Goal: Task Accomplishment & Management: Complete application form

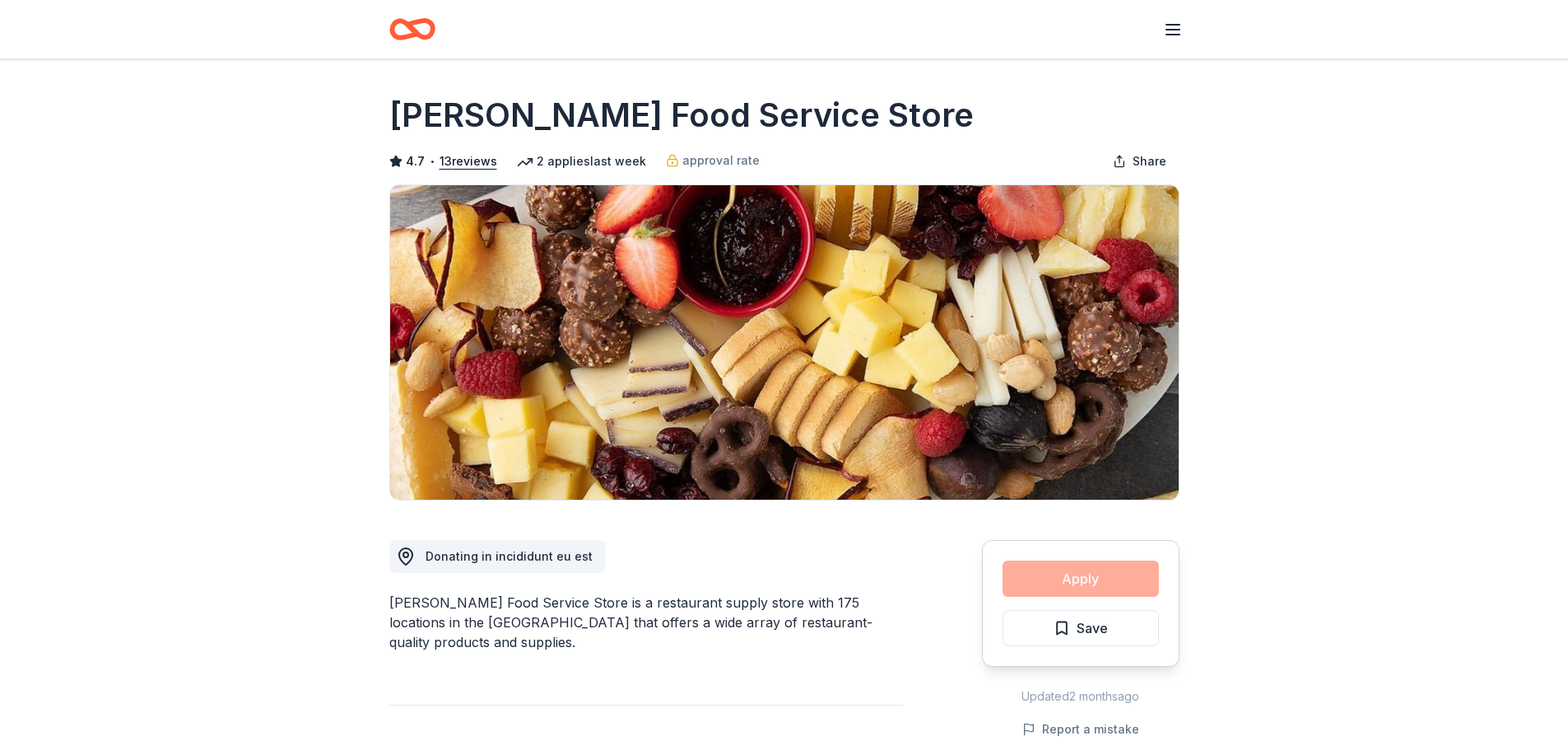
scroll to position [1153, 0]
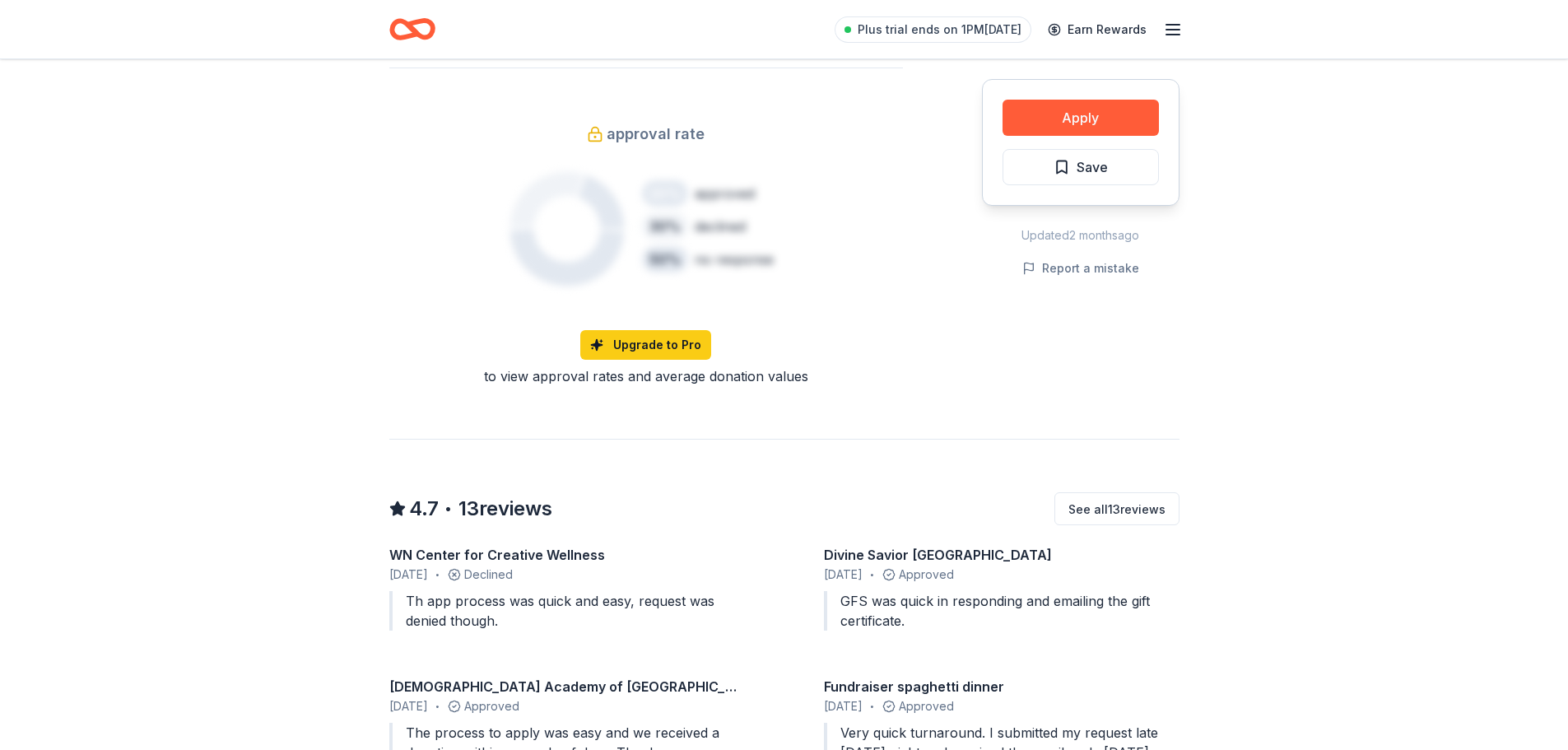
click at [653, 439] on div "4.7 • 13 reviews See all 13 reviews WN Center for Creative Wellness June 2025 •…" at bounding box center [784, 702] width 790 height 528
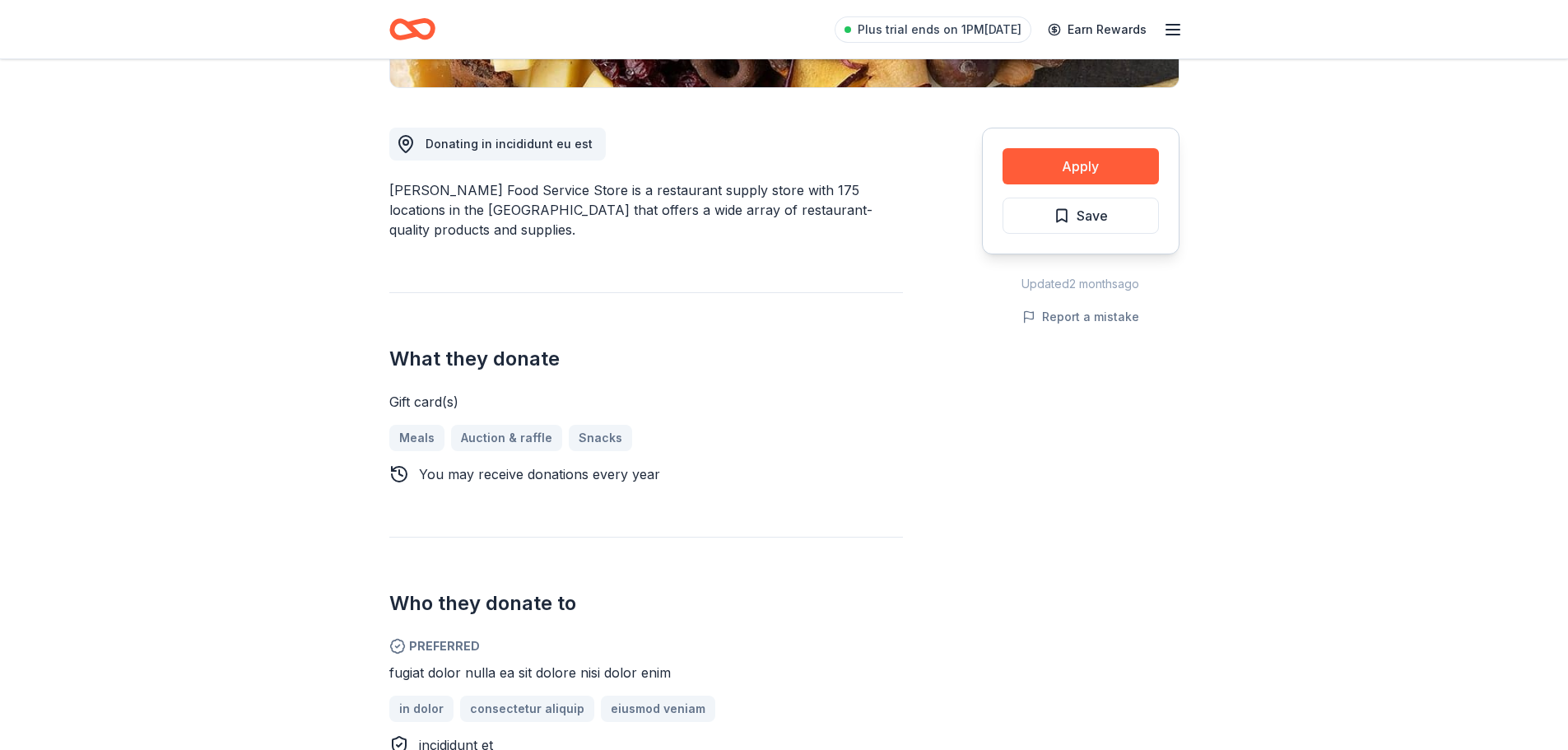
scroll to position [412, 0]
click at [1060, 167] on button "Apply" at bounding box center [1080, 167] width 156 height 36
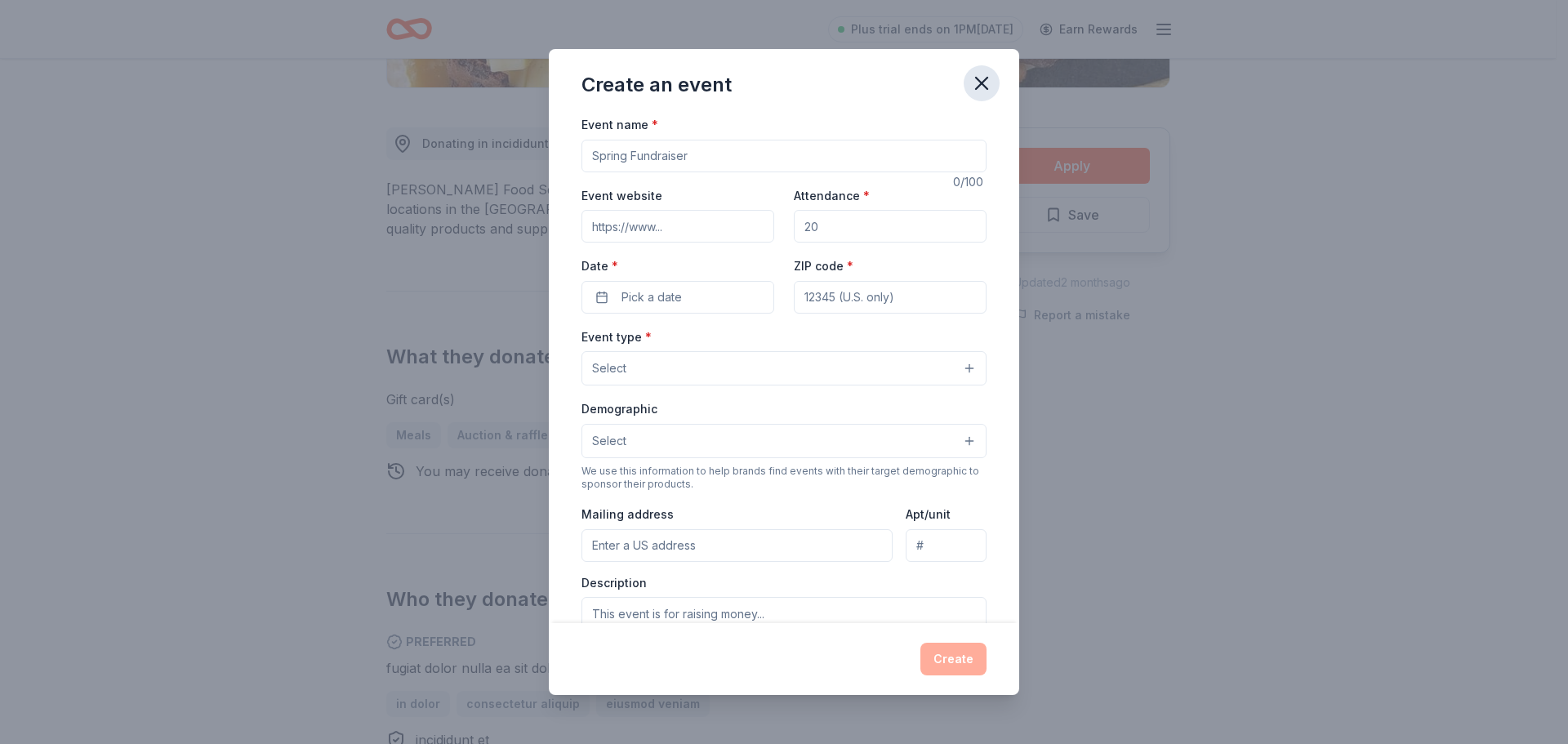
click at [985, 79] on icon "button" at bounding box center [981, 83] width 23 height 23
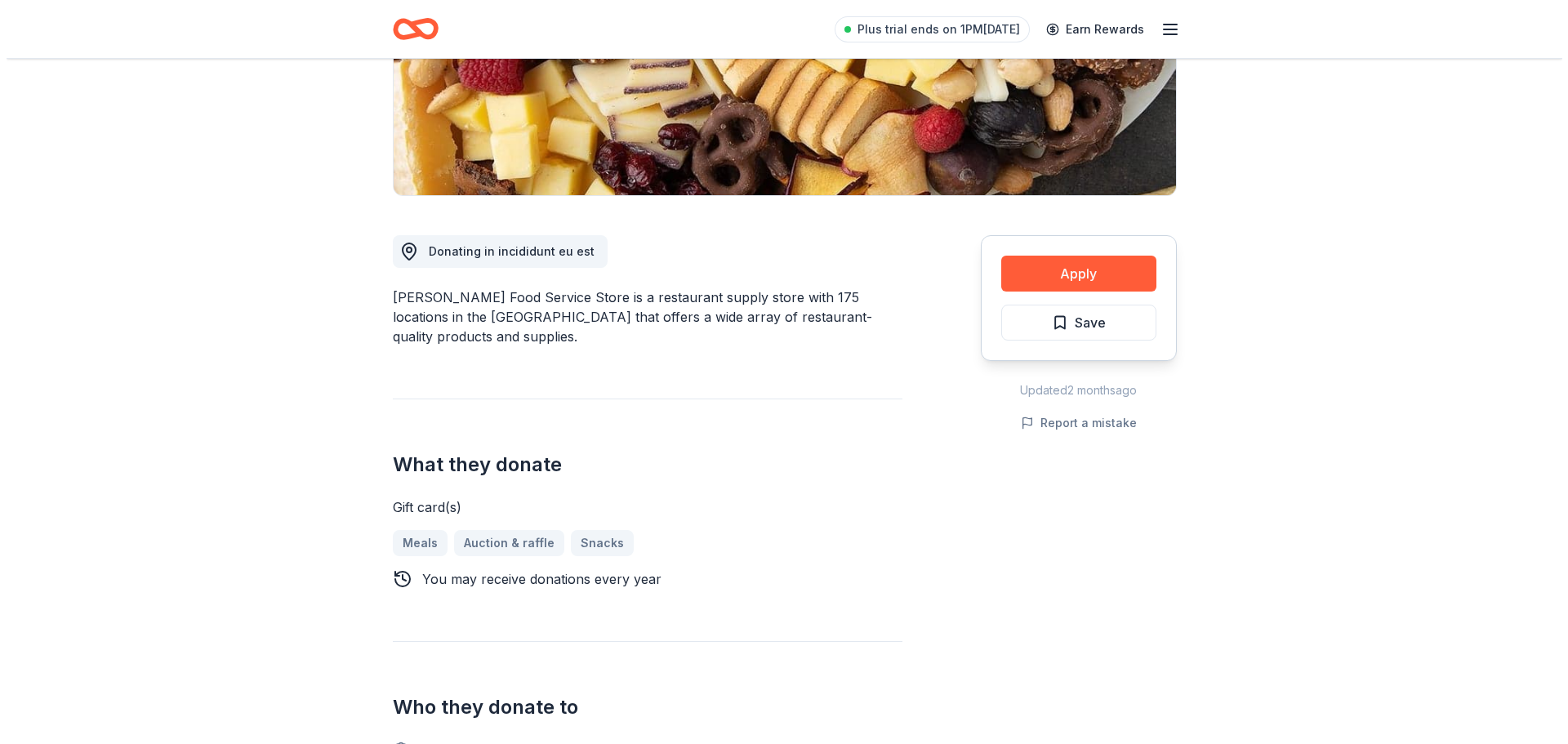
scroll to position [82, 0]
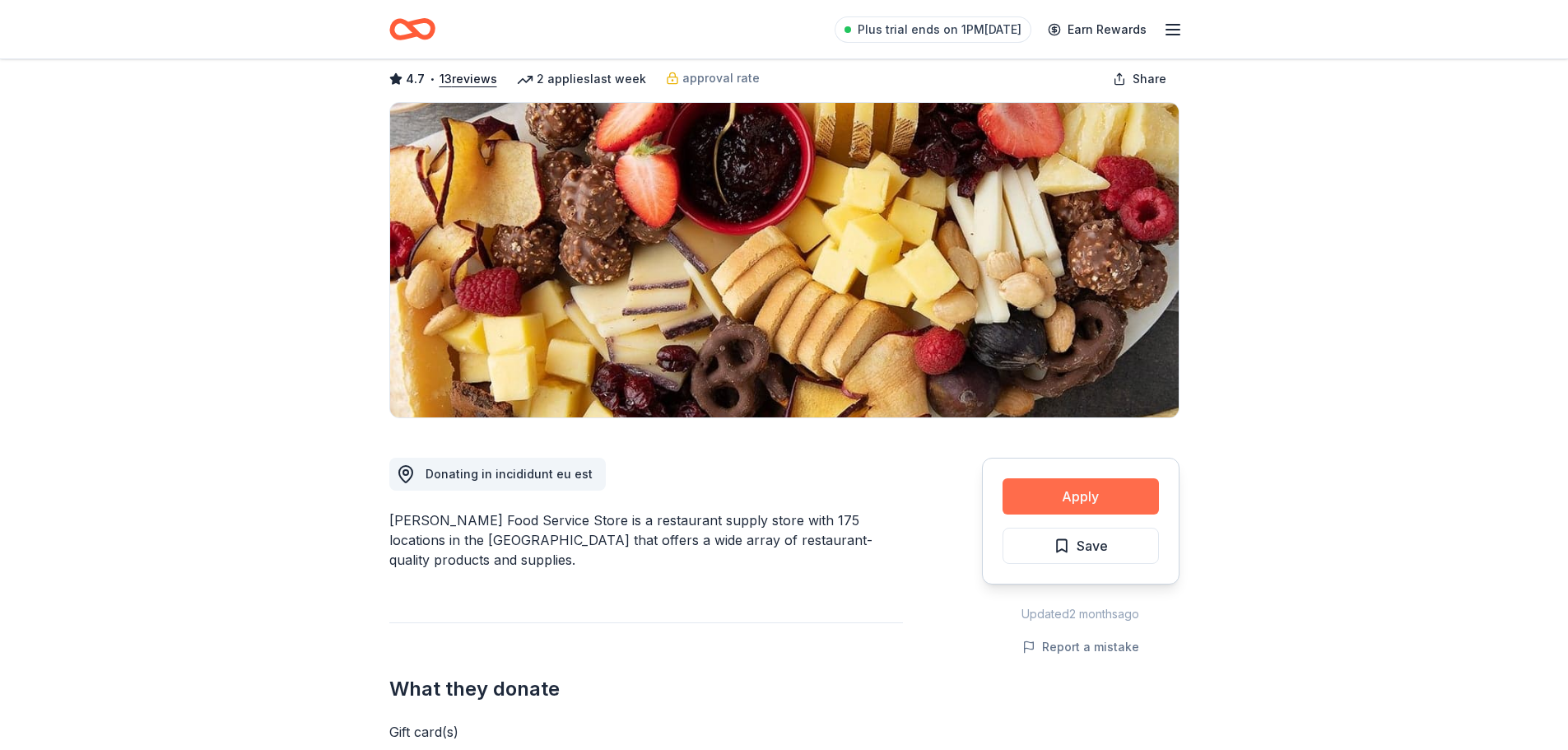
click at [1051, 497] on button "Apply" at bounding box center [1080, 497] width 156 height 36
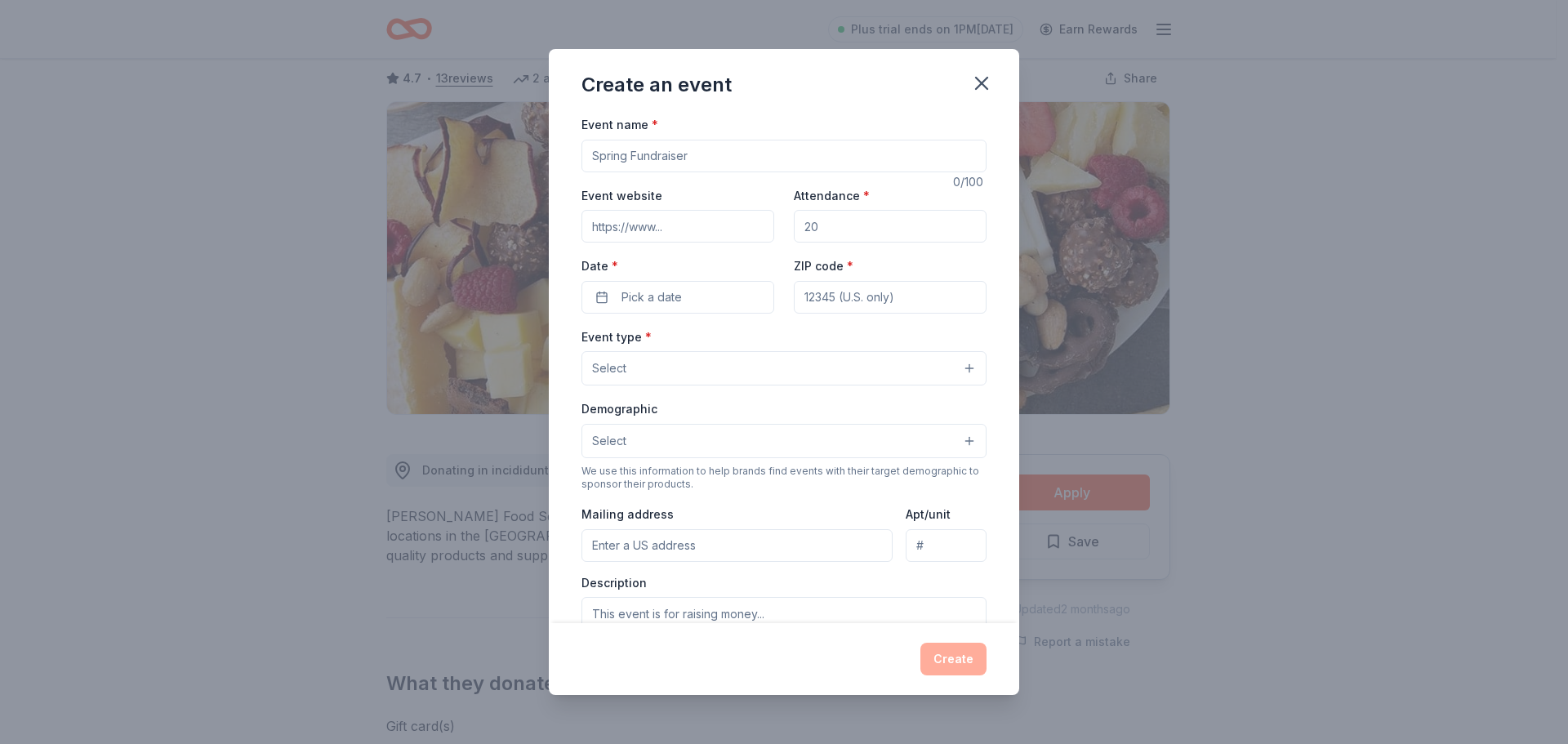
click at [678, 229] on input "Event website" at bounding box center [678, 226] width 193 height 33
type input "http://www.dailybreaddc.org"
drag, startPoint x: 823, startPoint y: 226, endPoint x: 789, endPoint y: 229, distance: 34.1
click at [794, 229] on input "Attendance *" at bounding box center [890, 226] width 193 height 33
click at [806, 225] on input "775" at bounding box center [890, 226] width 193 height 33
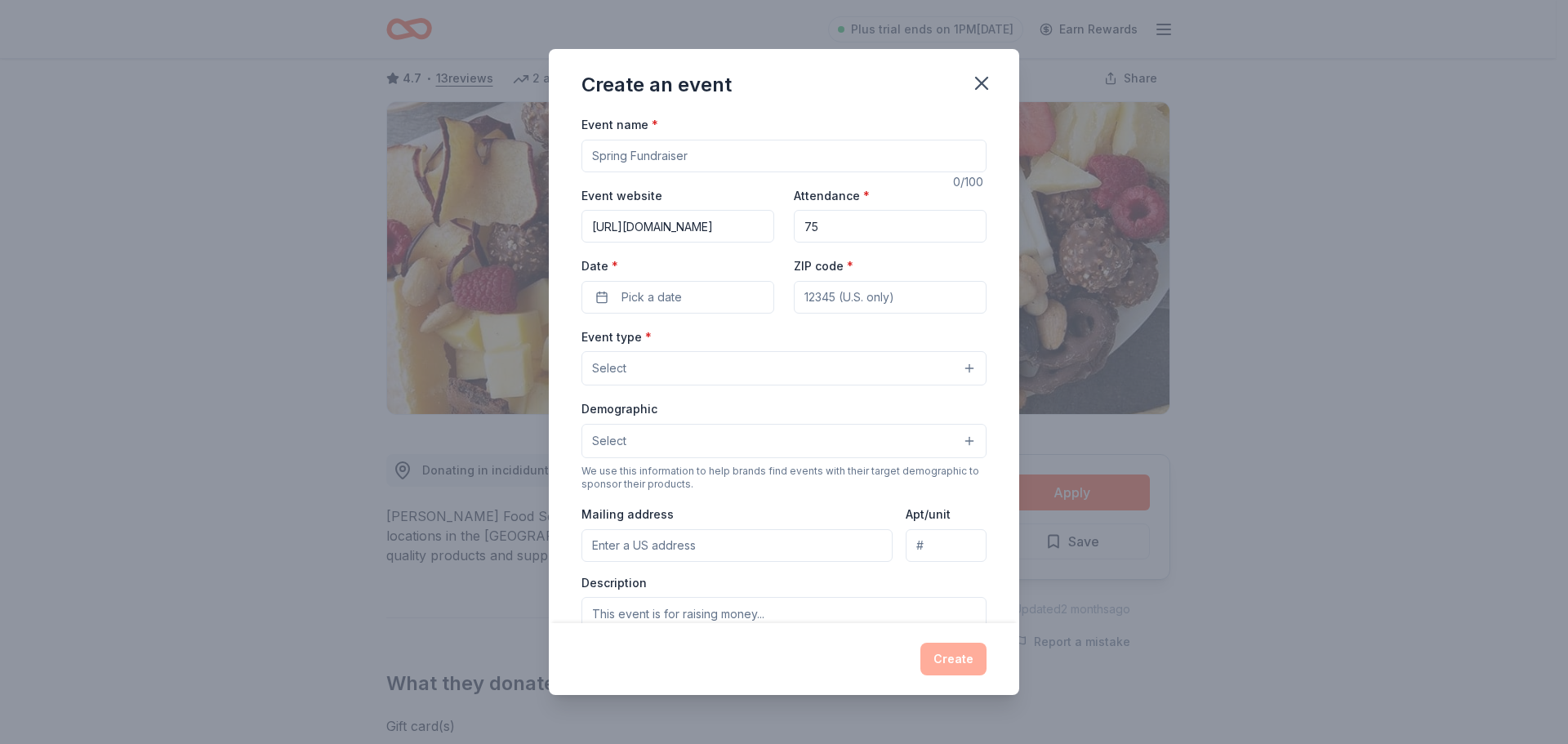
type input "75"
click at [1446, 237] on div "Create an event Event name * 0 /100 Event website http://www.dailybreaddc.org A…" at bounding box center [784, 372] width 1568 height 744
click at [678, 296] on span "Pick a date" at bounding box center [651, 297] width 60 height 19
click at [763, 339] on button "Go to next month" at bounding box center [762, 340] width 23 height 23
click at [702, 473] on button "18" at bounding box center [704, 473] width 30 height 30
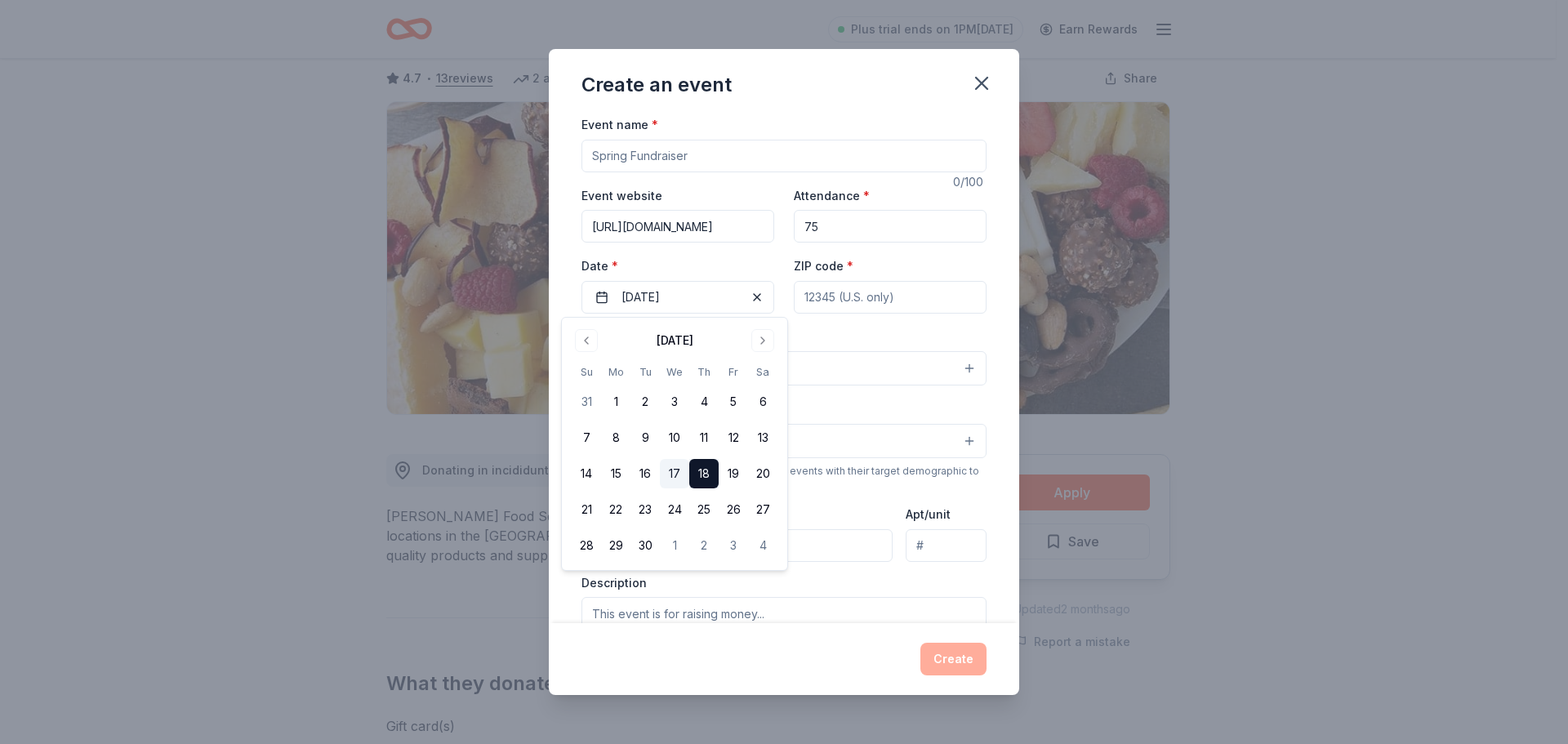
click at [674, 471] on button "17" at bounding box center [674, 473] width 30 height 30
click at [836, 320] on div "Event name * 0 /100 Event website http://www.dailybreaddc.org Attendance * 75 D…" at bounding box center [784, 492] width 405 height 755
click at [666, 371] on button "Select" at bounding box center [784, 368] width 405 height 35
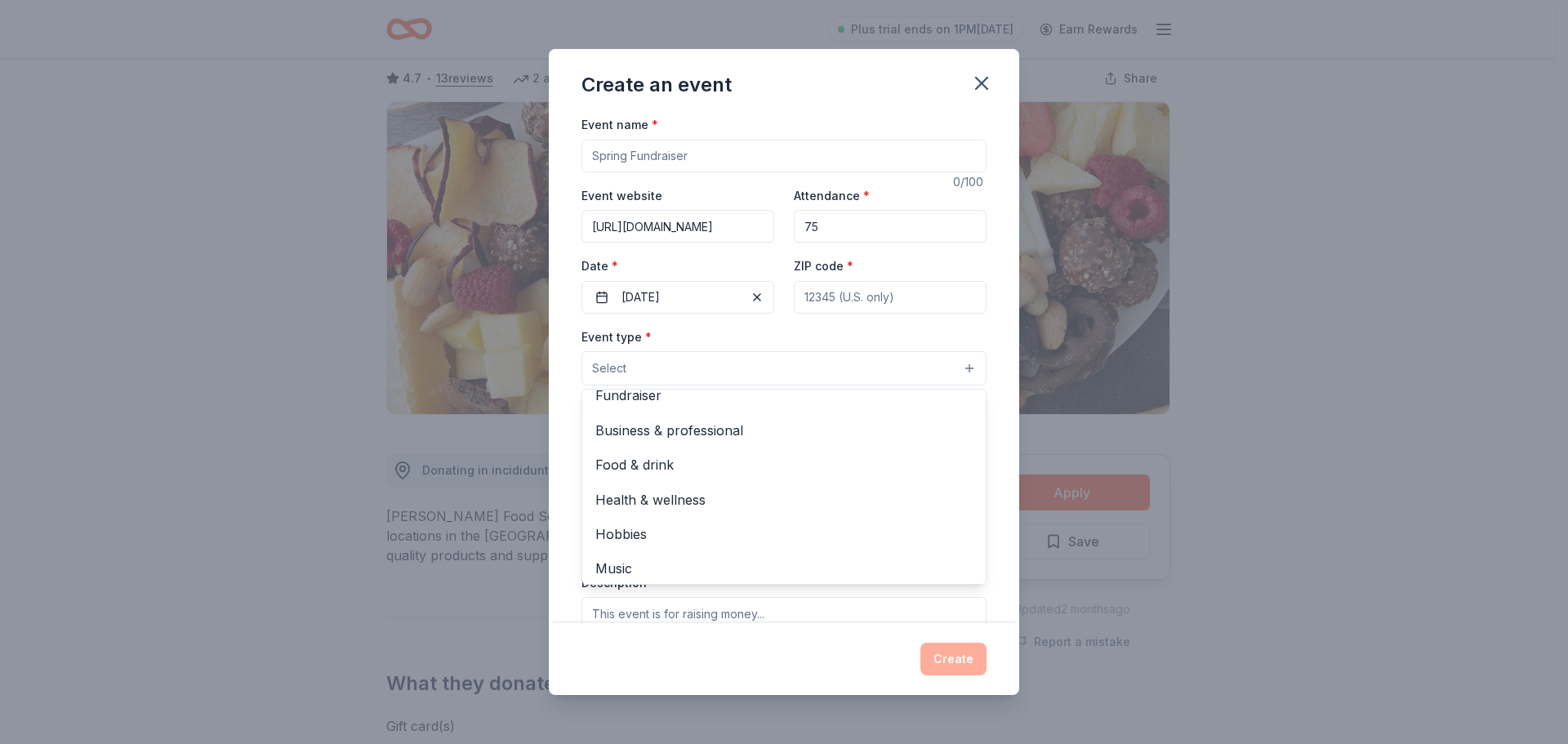
scroll to position [22, 0]
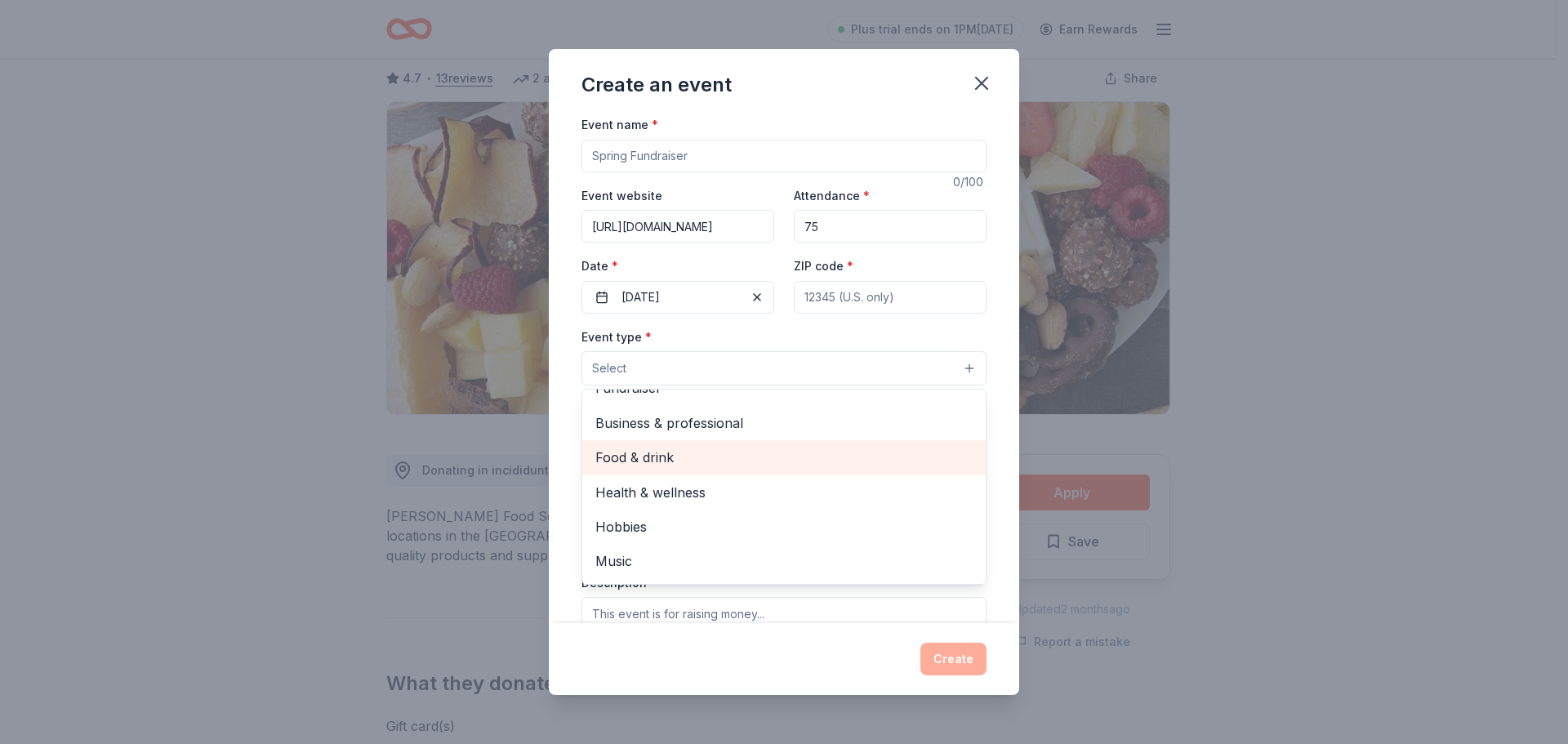
click at [673, 455] on span "Food & drink" at bounding box center [784, 457] width 377 height 21
click at [676, 463] on span "Health & wellness" at bounding box center [784, 461] width 377 height 21
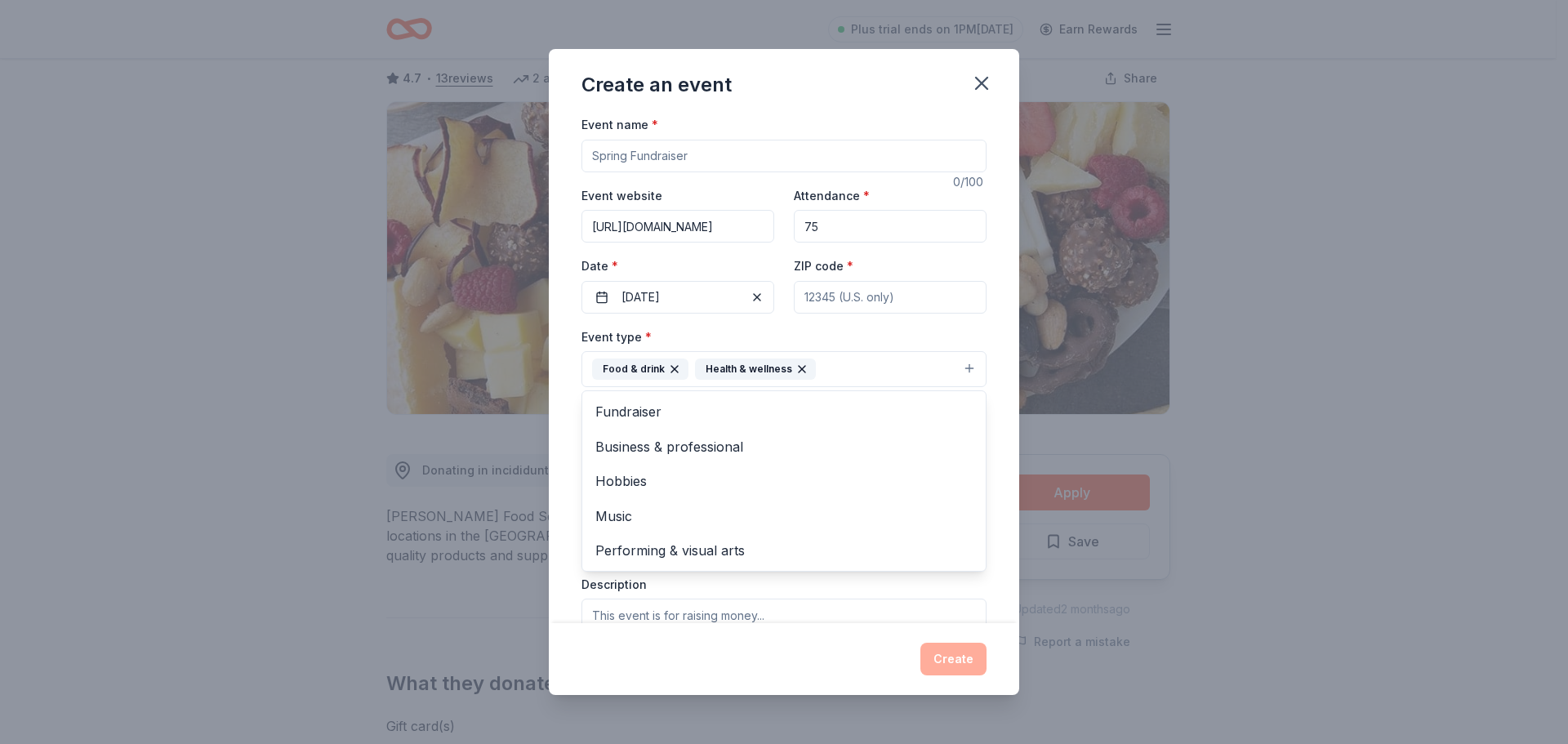
click at [1247, 546] on div "Create an event Event name * 0 /100 Event website http://www.dailybreaddc.org A…" at bounding box center [784, 372] width 1568 height 744
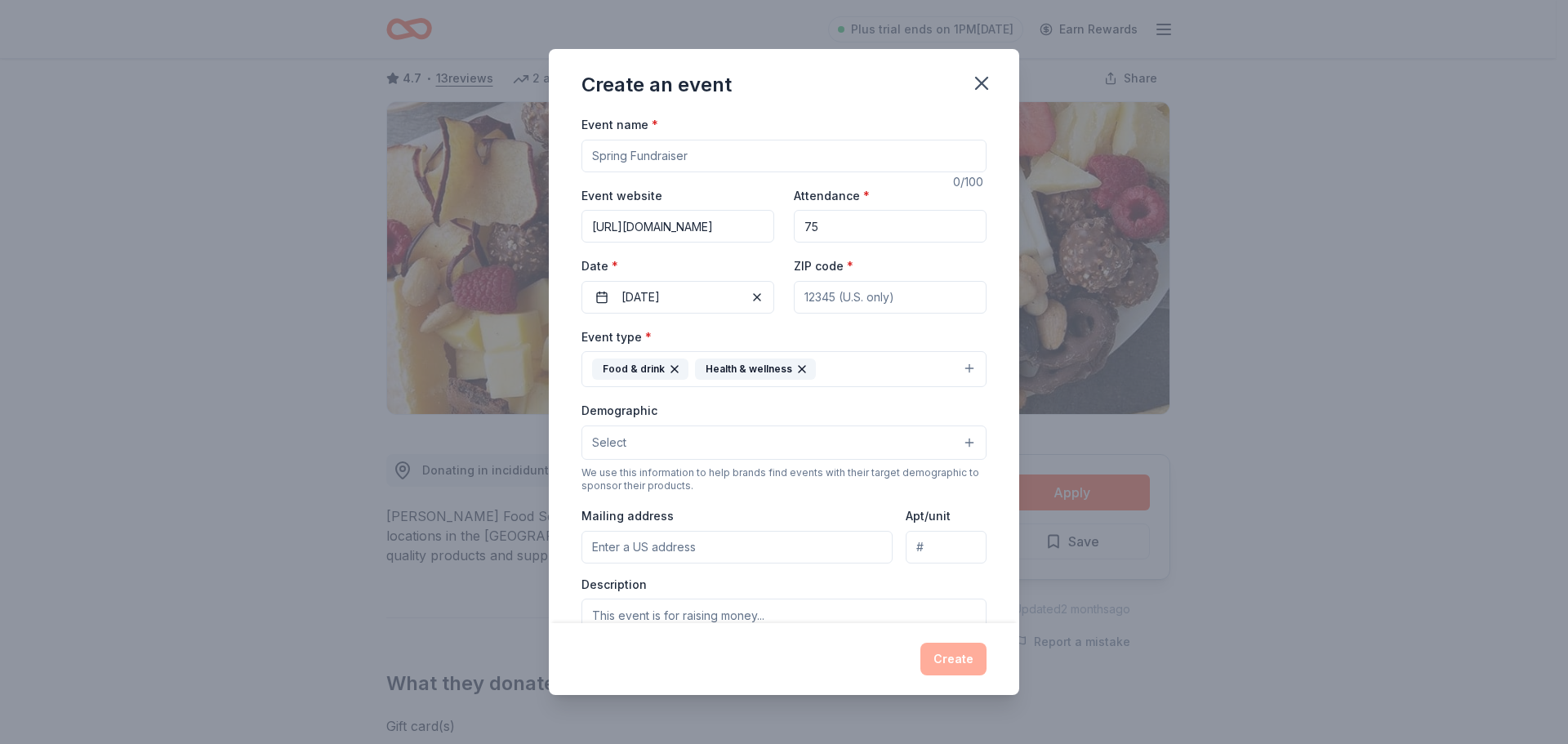
click at [657, 440] on button "Select" at bounding box center [784, 443] width 405 height 35
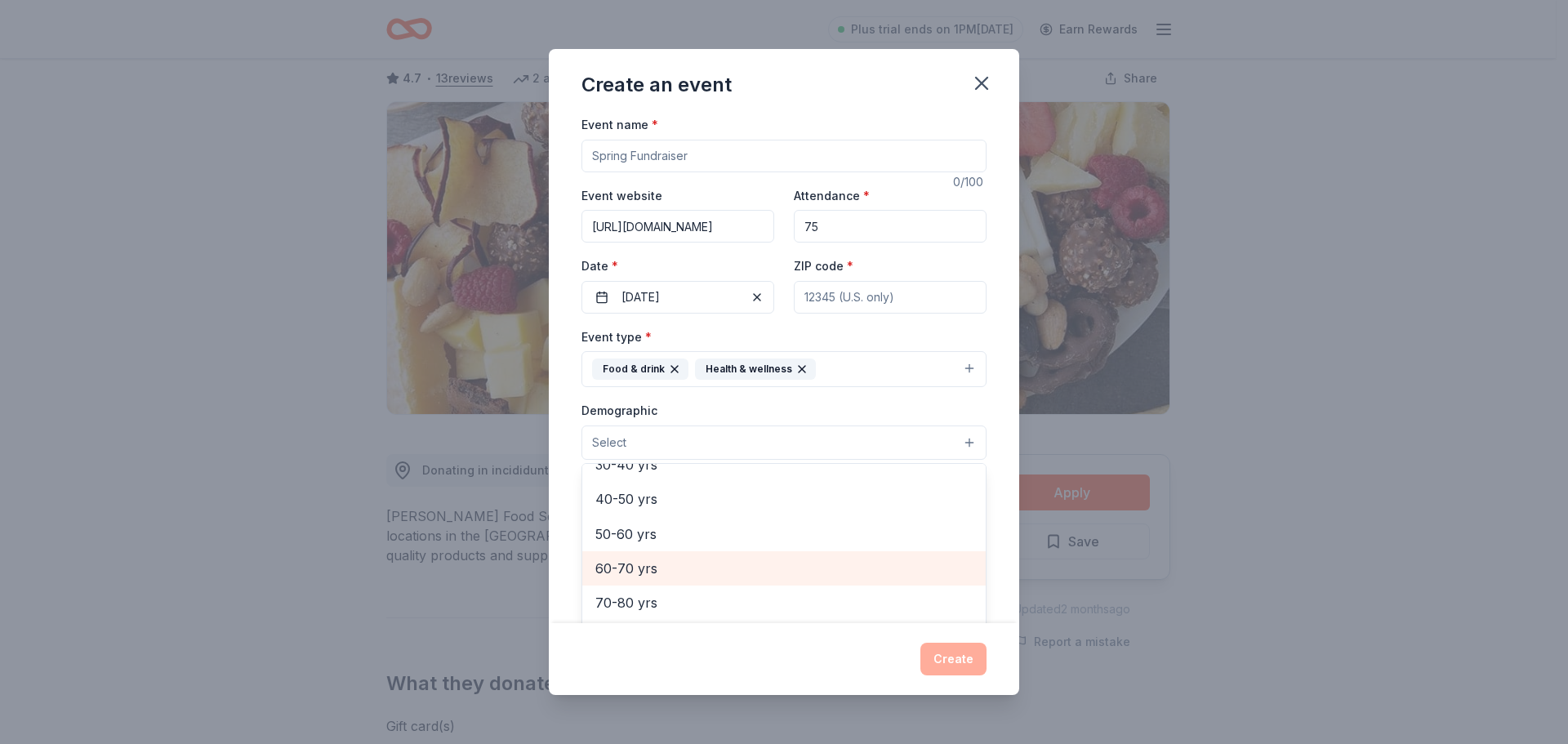
click at [630, 568] on span "60-70 yrs" at bounding box center [784, 568] width 377 height 21
click at [1002, 536] on div "Event name * 0 /100 Event website http://www.dailybreaddc.org Attendance * 75 D…" at bounding box center [784, 368] width 470 height 509
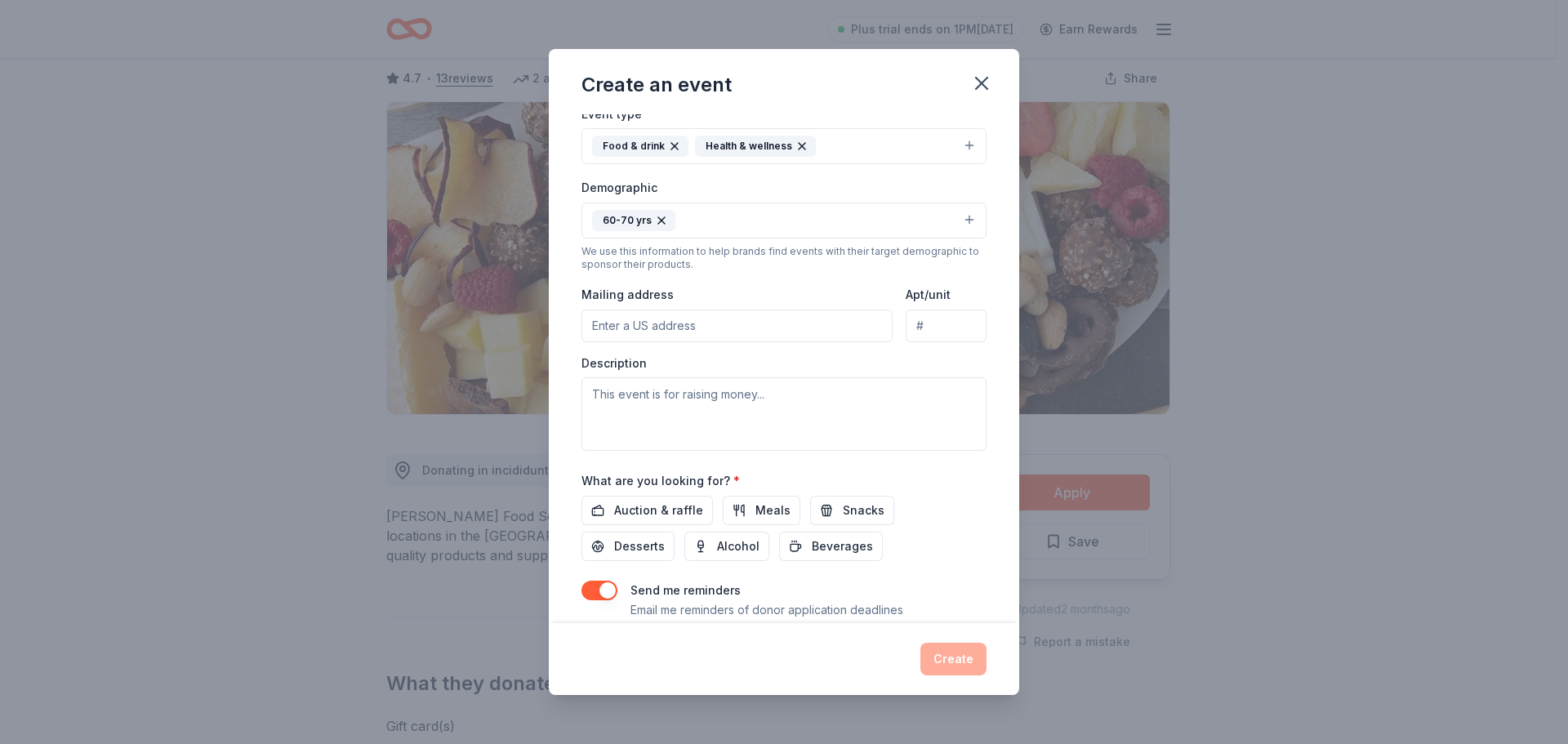
scroll to position [275, 0]
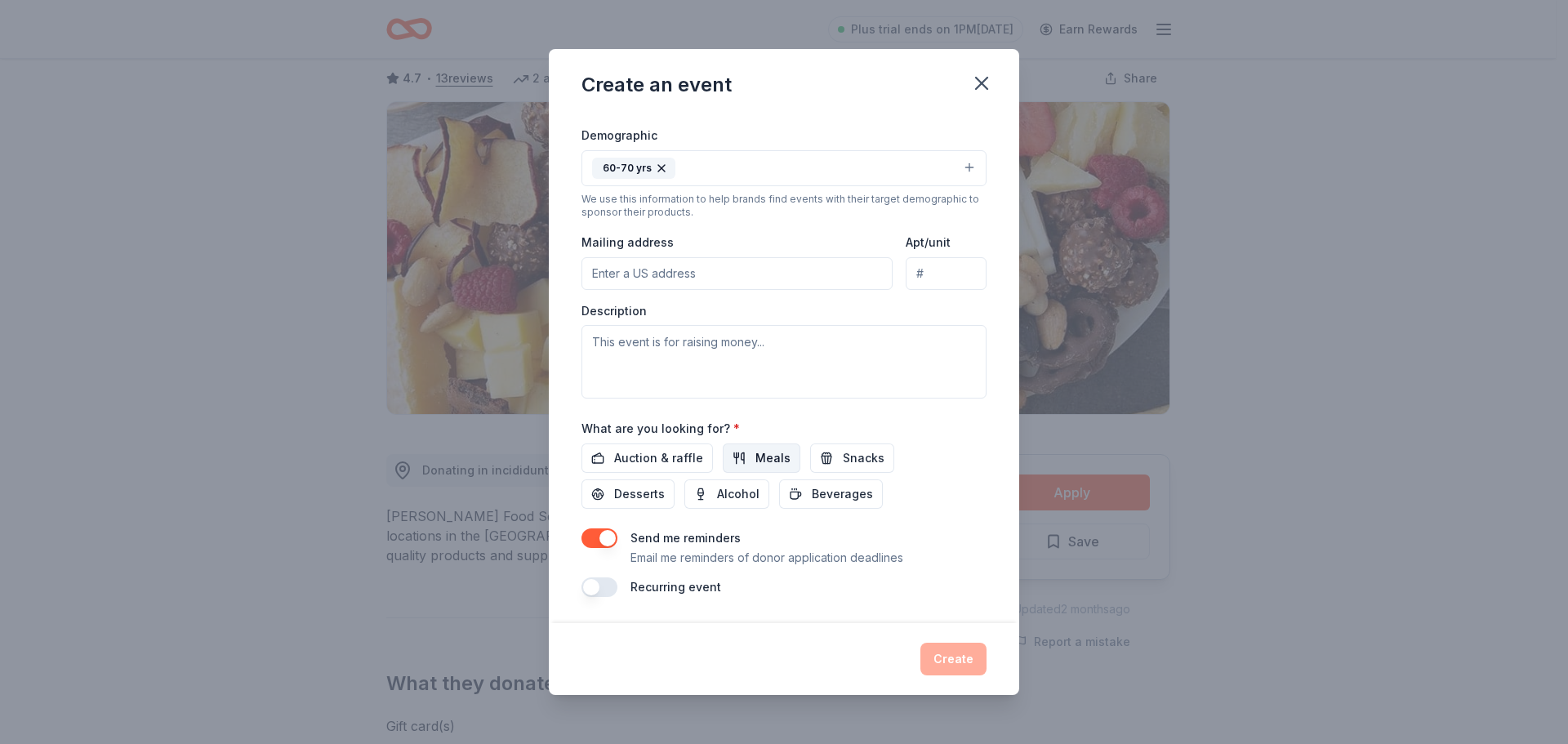
click at [769, 456] on span "Meals" at bounding box center [773, 458] width 35 height 19
click at [633, 493] on span "Desserts" at bounding box center [640, 493] width 51 height 19
click at [839, 487] on span "Beverages" at bounding box center [842, 493] width 61 height 19
click at [763, 558] on p "Email me reminders of donor application deadlines" at bounding box center [767, 558] width 272 height 19
click at [726, 272] on input "Mailing address" at bounding box center [737, 273] width 311 height 33
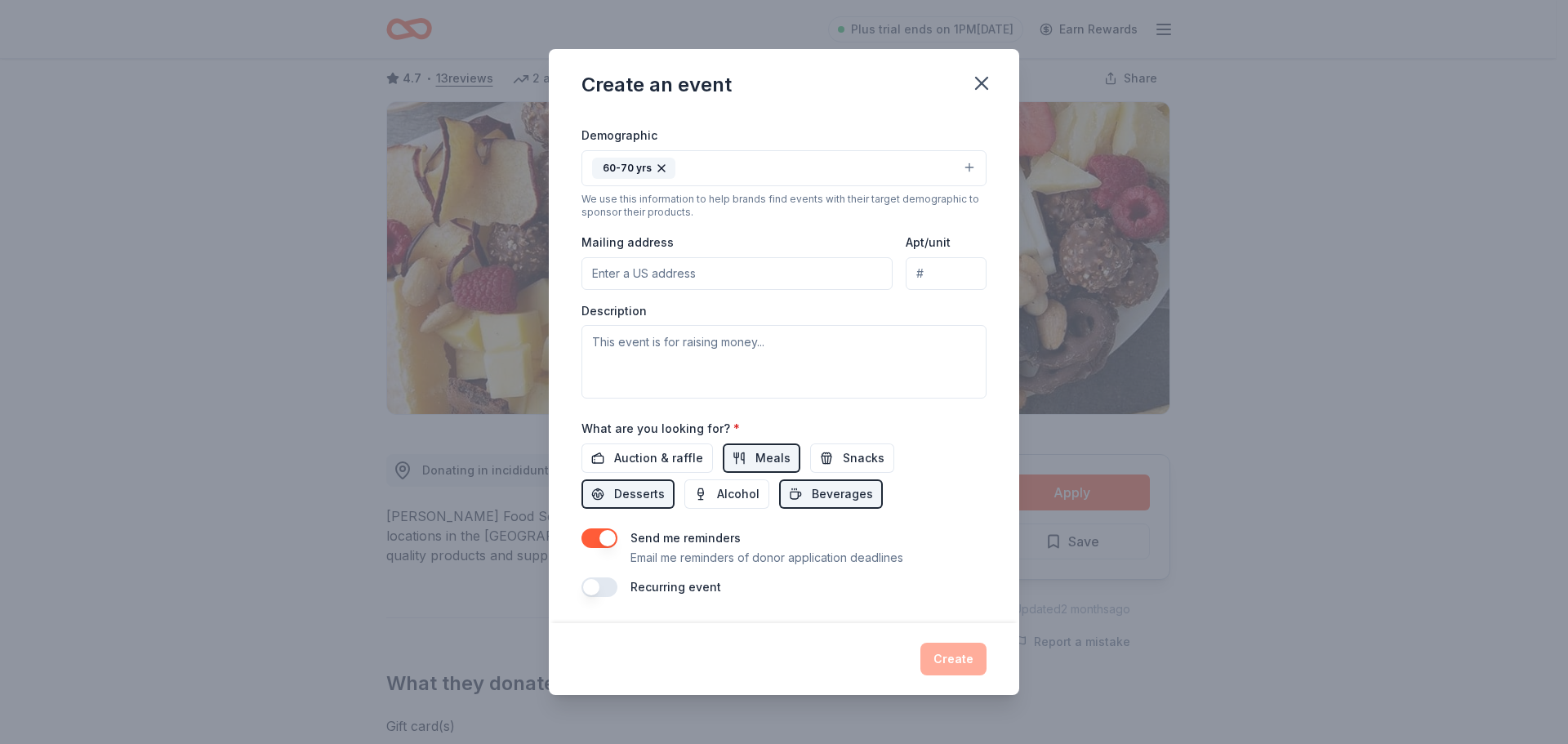
type input "2532 Silver Star Rd"
type input "32804"
click at [695, 562] on p "Email me reminders of donor application deadlines" at bounding box center [767, 558] width 272 height 19
click at [715, 592] on label "Recurring event" at bounding box center [675, 587] width 91 height 14
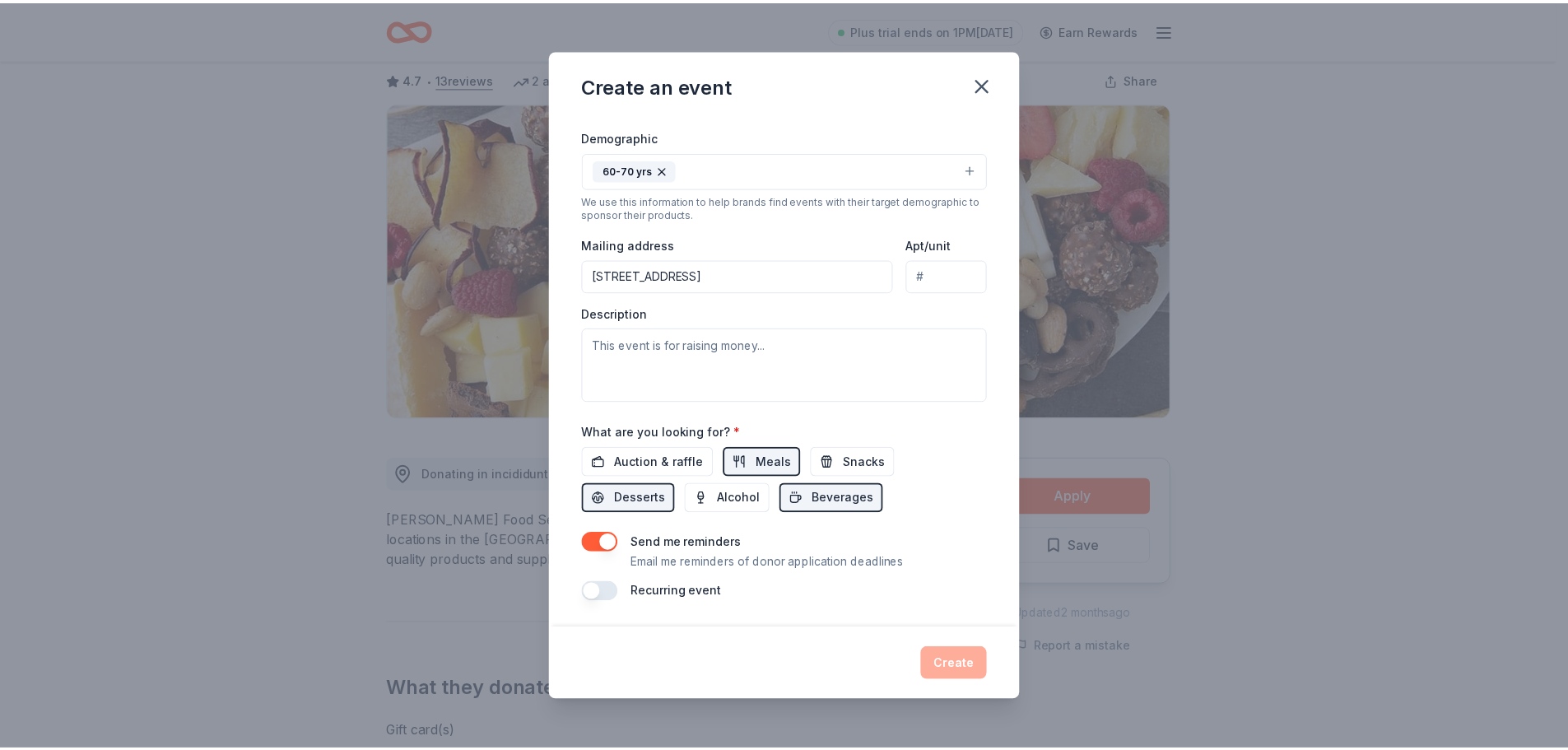
scroll to position [0, 0]
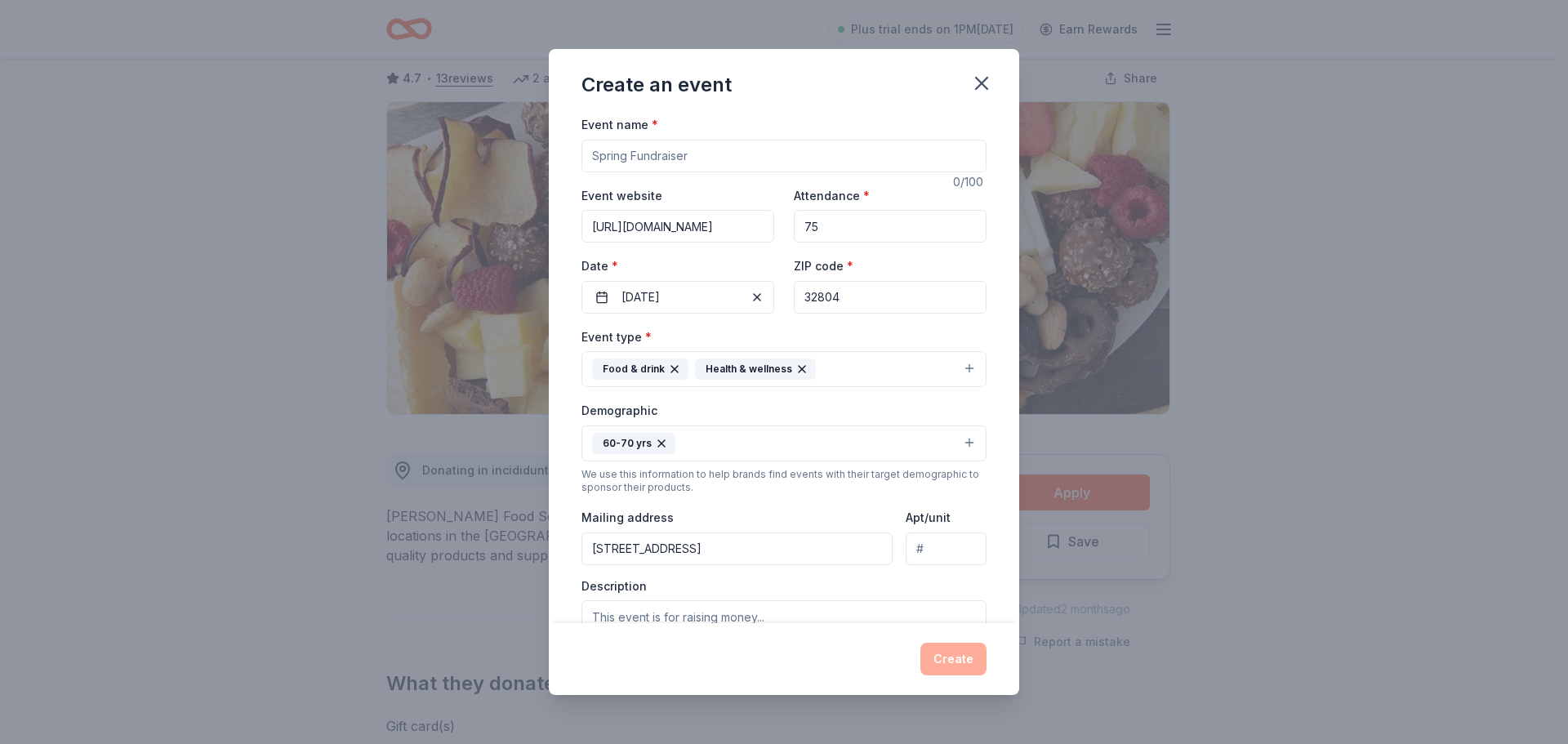
click at [696, 154] on input "Event name *" at bounding box center [784, 156] width 405 height 33
type input "Learning to use a walking cane"
click at [955, 659] on button "Create" at bounding box center [954, 659] width 66 height 33
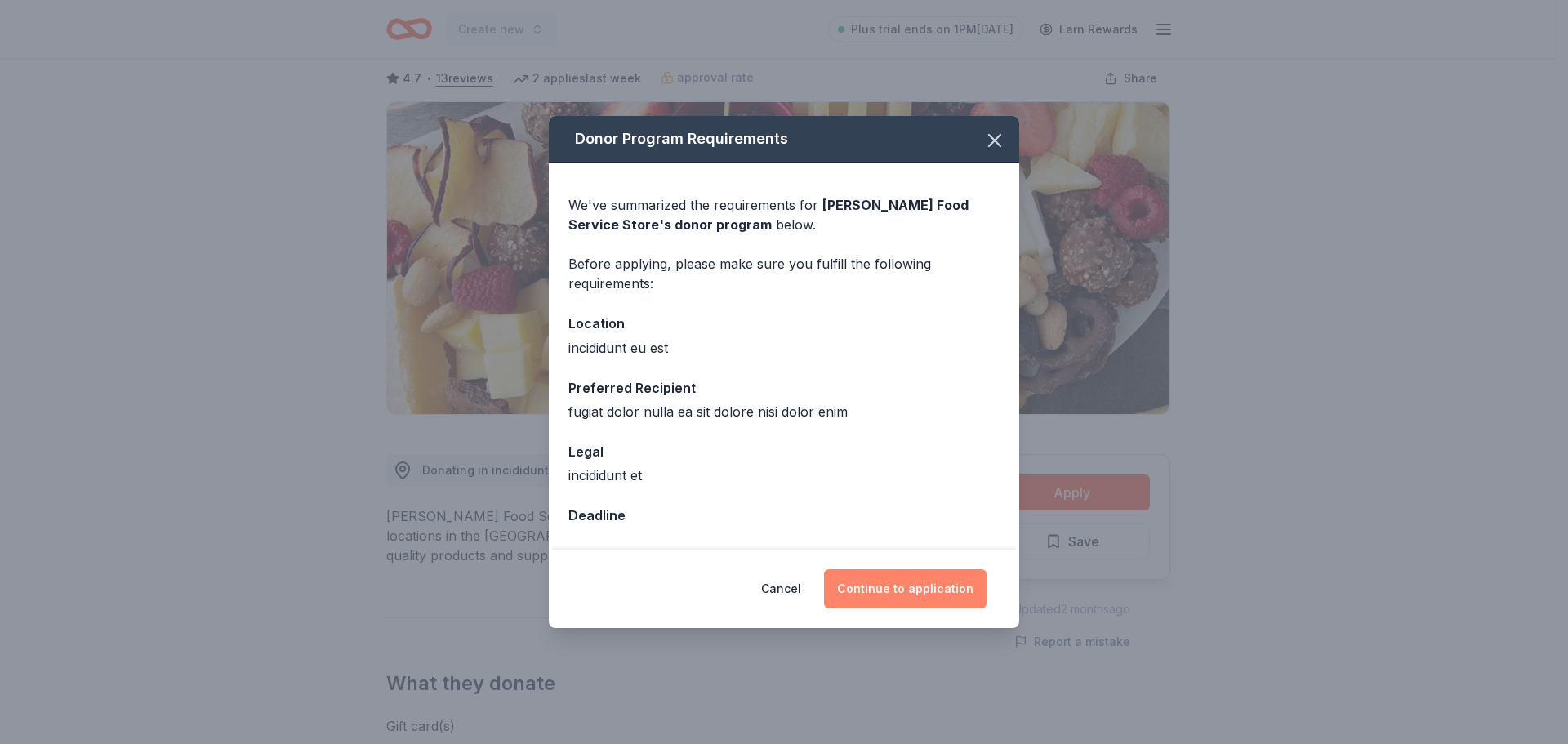
click at [914, 599] on button "Continue to application" at bounding box center [905, 589] width 162 height 39
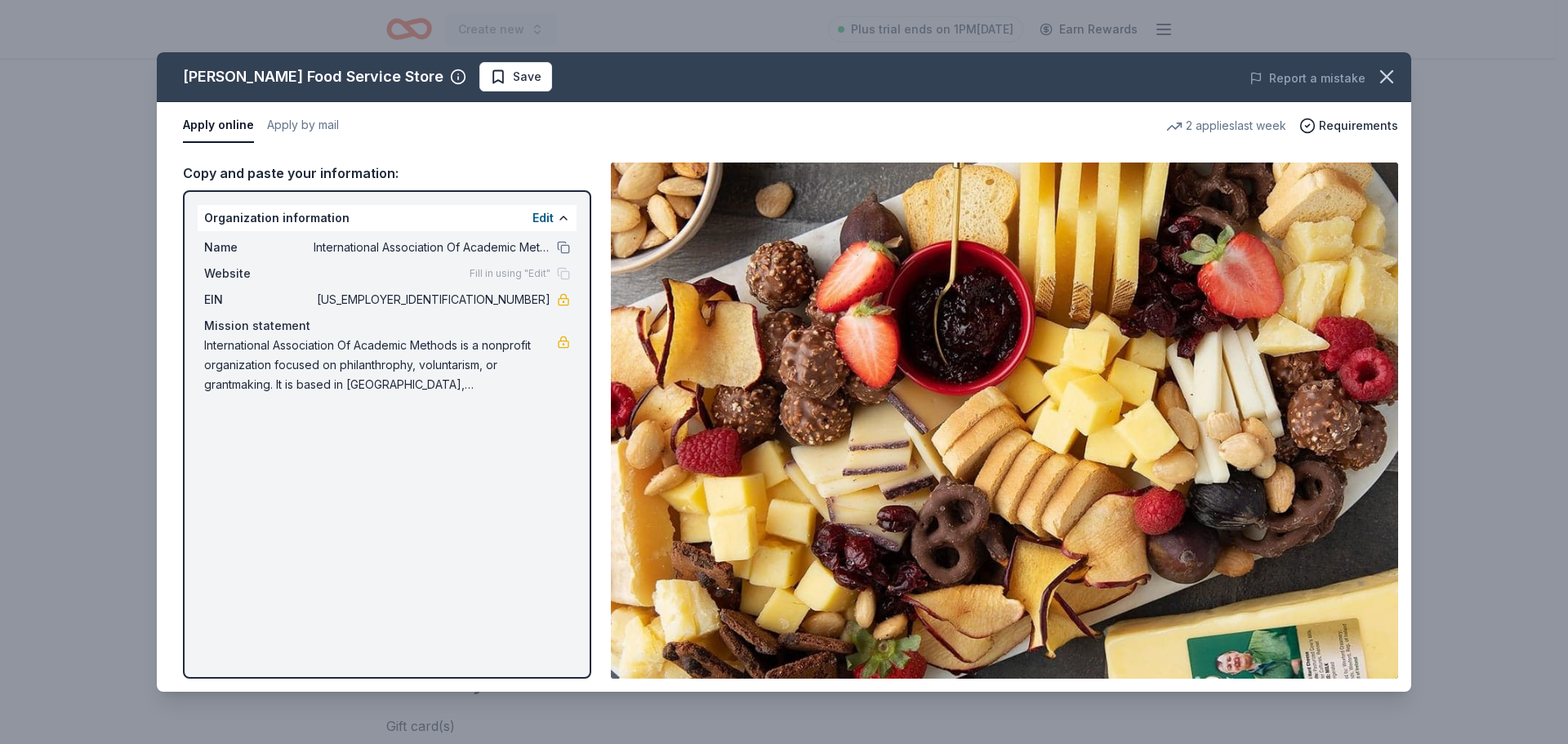
click at [514, 246] on div "Gordon Food Service Store Save Report a mistake Apply online Apply by mail 2 ap…" at bounding box center [784, 372] width 1254 height 640
click at [546, 212] on div "Gordon Food Service Store Save Report a mistake Apply online Apply by mail 2 ap…" at bounding box center [784, 372] width 1254 height 640
click at [543, 214] on div "Gordon Food Service Store Save Report a mistake Apply online Apply by mail 2 ap…" at bounding box center [784, 372] width 1254 height 640
click at [540, 218] on div "Gordon Food Service Store Save Report a mistake Apply online Apply by mail 2 ap…" at bounding box center [784, 372] width 1254 height 640
click at [564, 245] on div "Gordon Food Service Store Save Report a mistake Apply online Apply by mail 2 ap…" at bounding box center [784, 372] width 1254 height 640
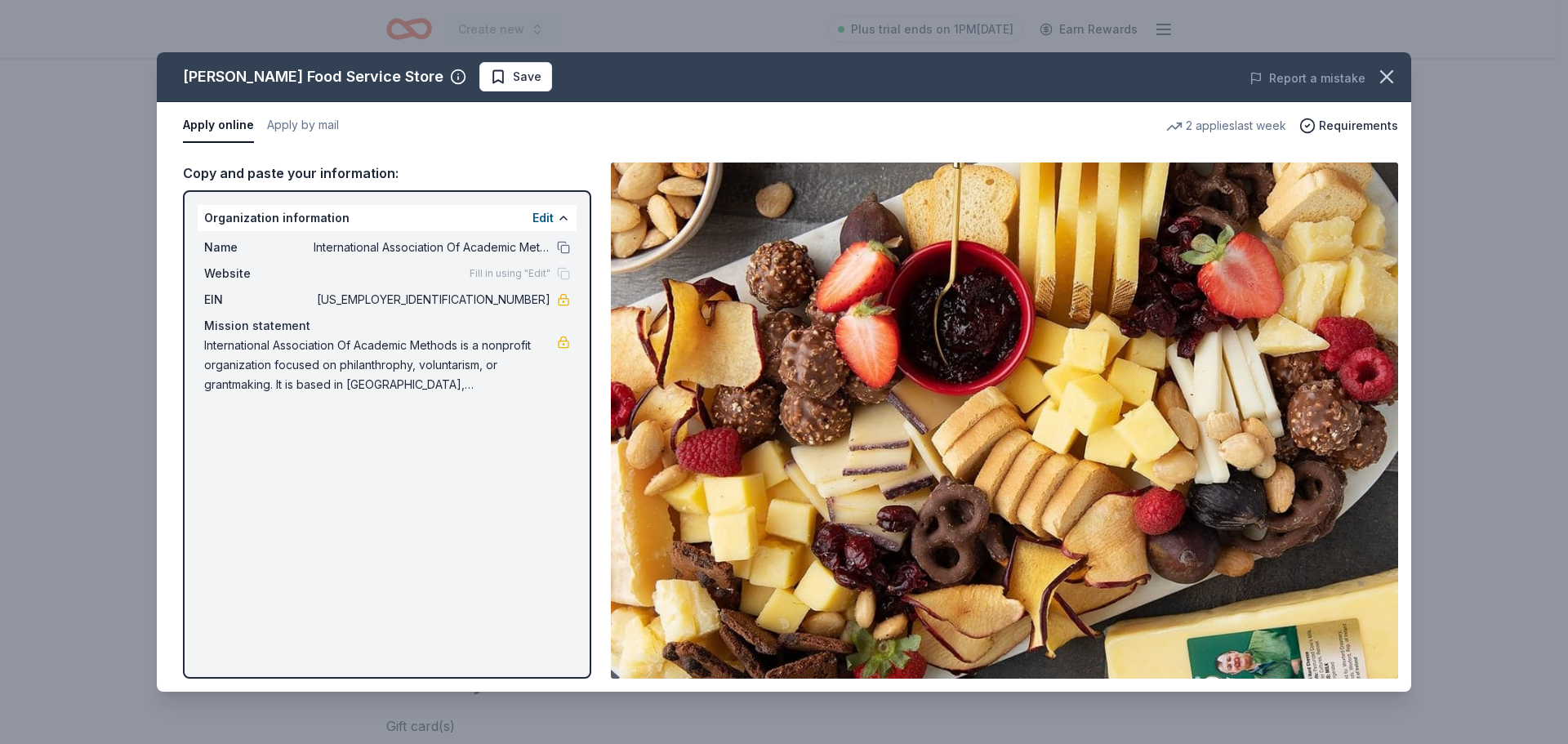
click at [423, 496] on div "Gordon Food Service Store Save Report a mistake Apply online Apply by mail 2 ap…" at bounding box center [784, 372] width 1254 height 640
click at [454, 74] on div "Gordon Food Service Store Save Report a mistake Apply online Apply by mail 2 ap…" at bounding box center [784, 372] width 1254 height 640
click at [448, 79] on div "Gordon Food Service Store Save Report a mistake Apply online Apply by mail 2 ap…" at bounding box center [784, 372] width 1254 height 640
click at [550, 216] on div "Gordon Food Service Store Save Report a mistake Apply online Apply by mail 2 ap…" at bounding box center [784, 372] width 1254 height 640
click at [542, 216] on div "Gordon Food Service Store Save Report a mistake Apply online Apply by mail 2 ap…" at bounding box center [784, 372] width 1254 height 640
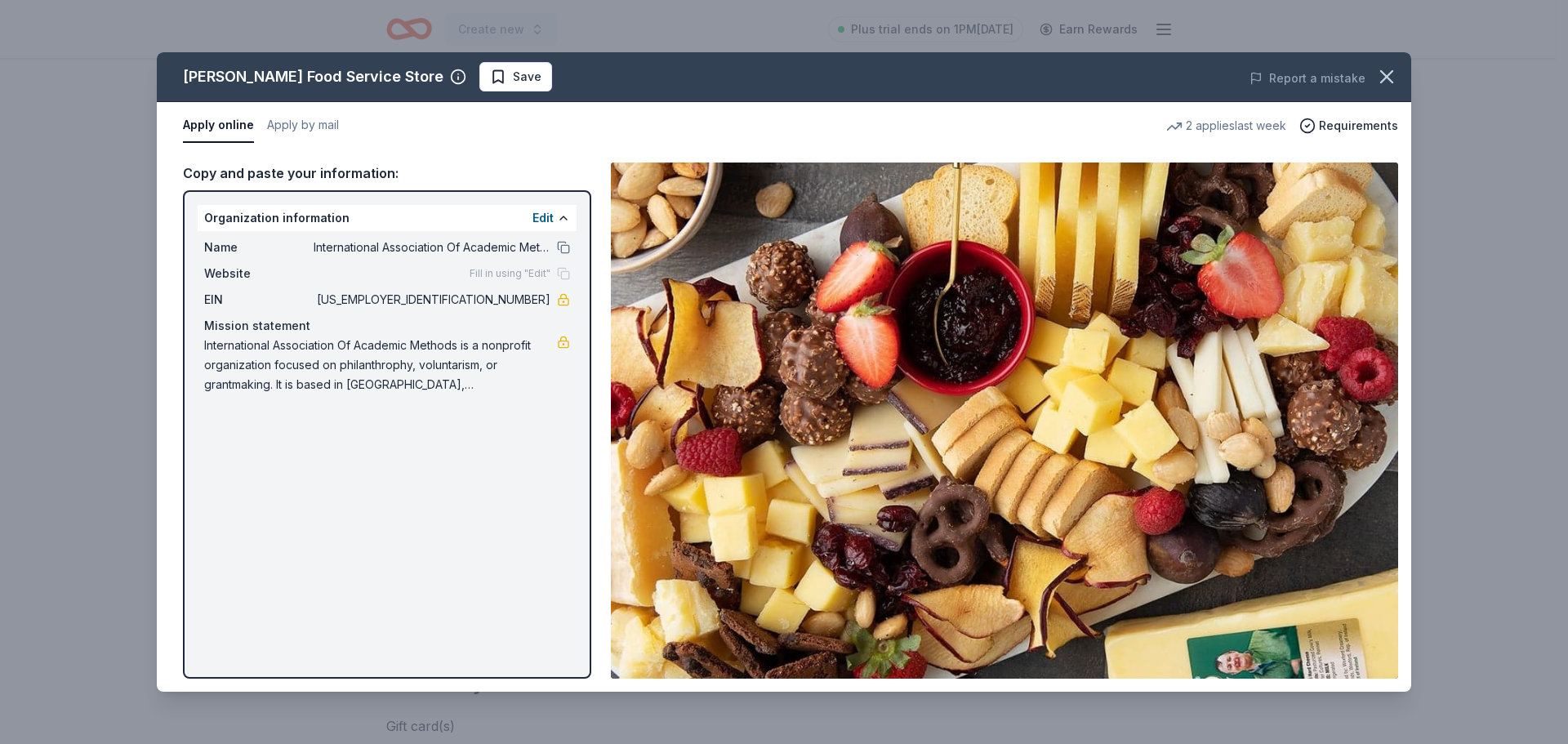
click at [558, 209] on div "Gordon Food Service Store Save Report a mistake Apply online Apply by mail 2 ap…" at bounding box center [784, 372] width 1254 height 640
click at [309, 129] on div "Gordon Food Service Store Save Report a mistake Apply online Apply by mail 2 ap…" at bounding box center [784, 372] width 1254 height 640
click at [206, 125] on div "Gordon Food Service Store Save Report a mistake Apply online Apply by mail 2 ap…" at bounding box center [784, 372] width 1254 height 640
click at [1357, 123] on div "Gordon Food Service Store Save Report a mistake Apply online Apply by mail 2 ap…" at bounding box center [784, 372] width 1254 height 640
click at [1386, 73] on icon "button" at bounding box center [1386, 76] width 23 height 23
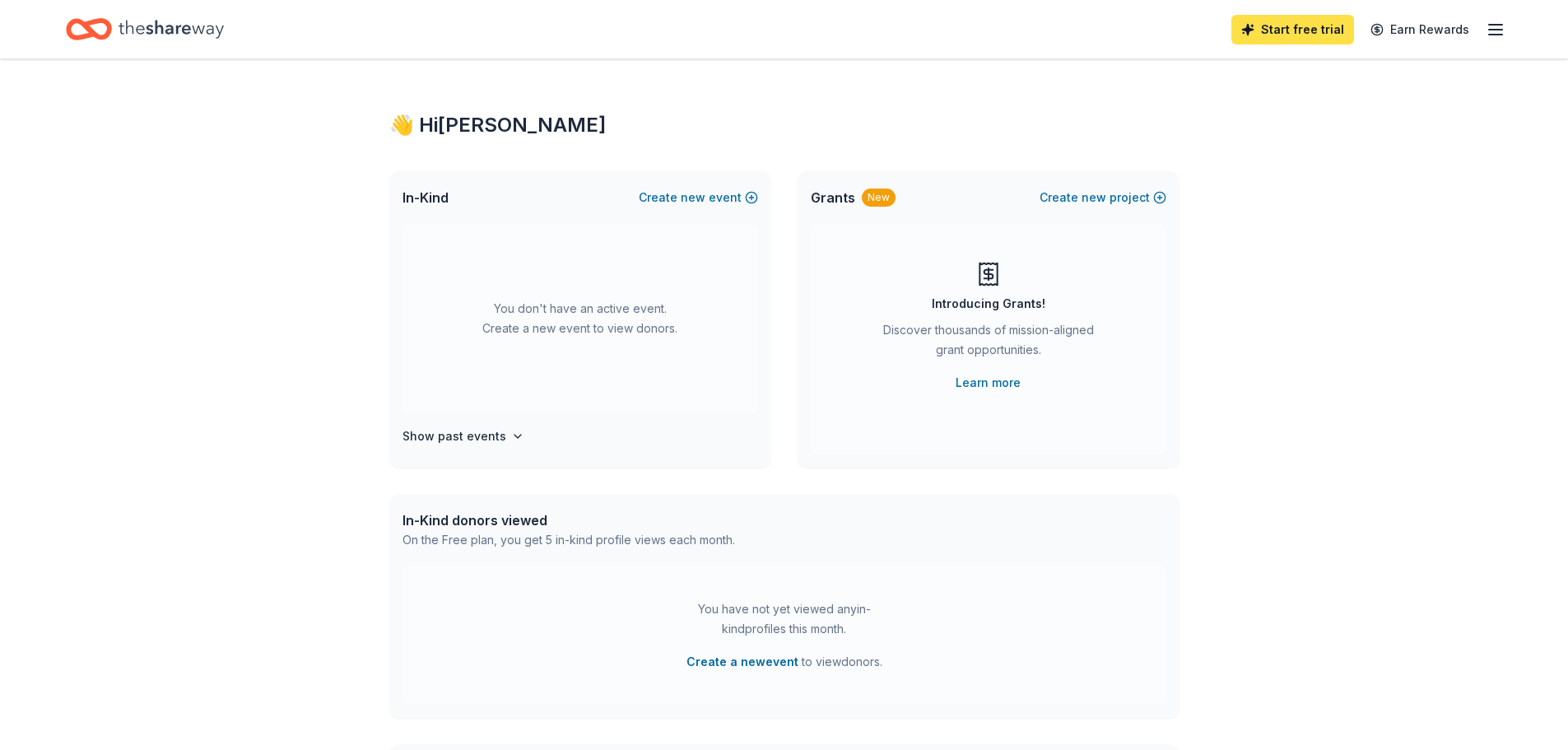
click at [1292, 26] on link "Start free trial" at bounding box center [1293, 29] width 123 height 30
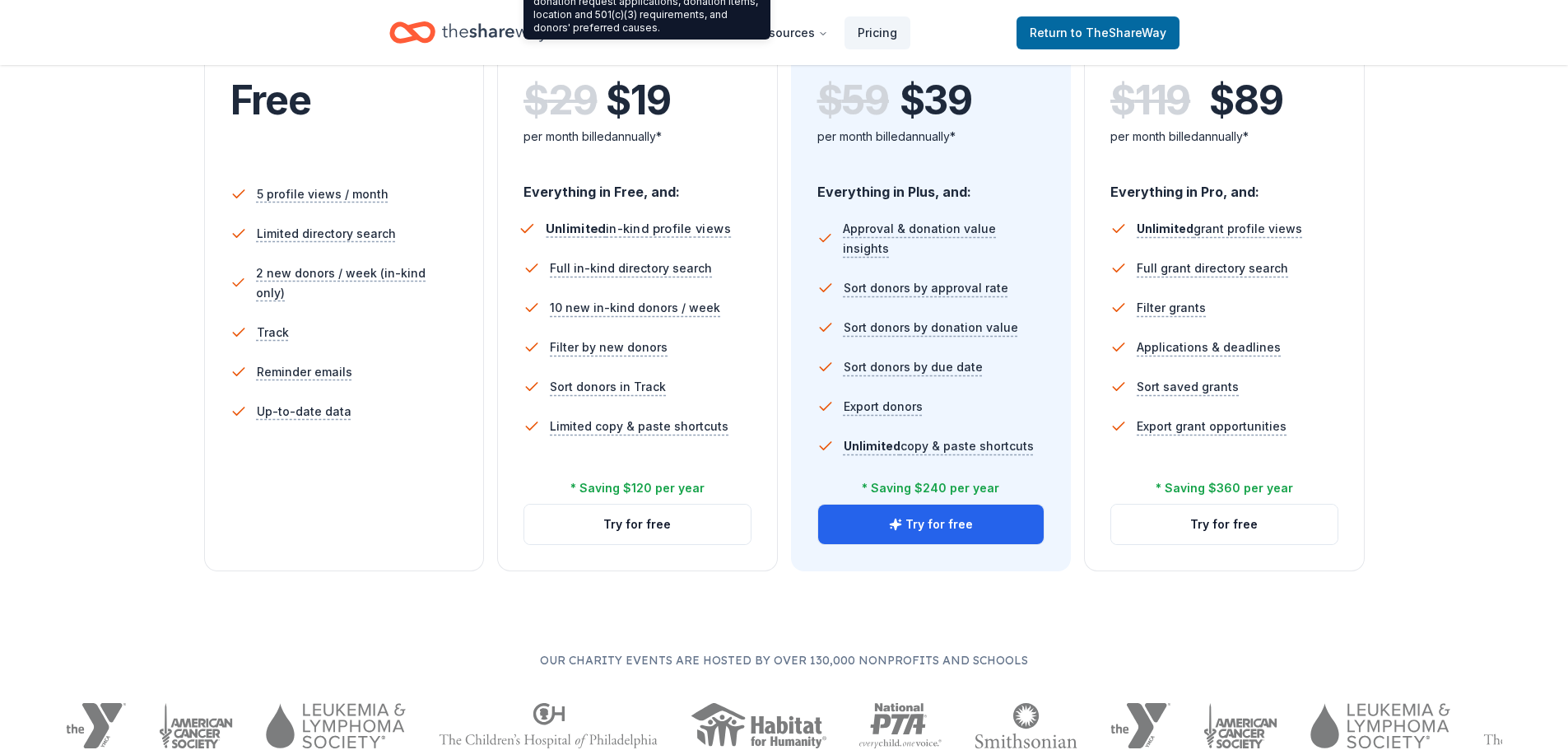
scroll to position [659, 0]
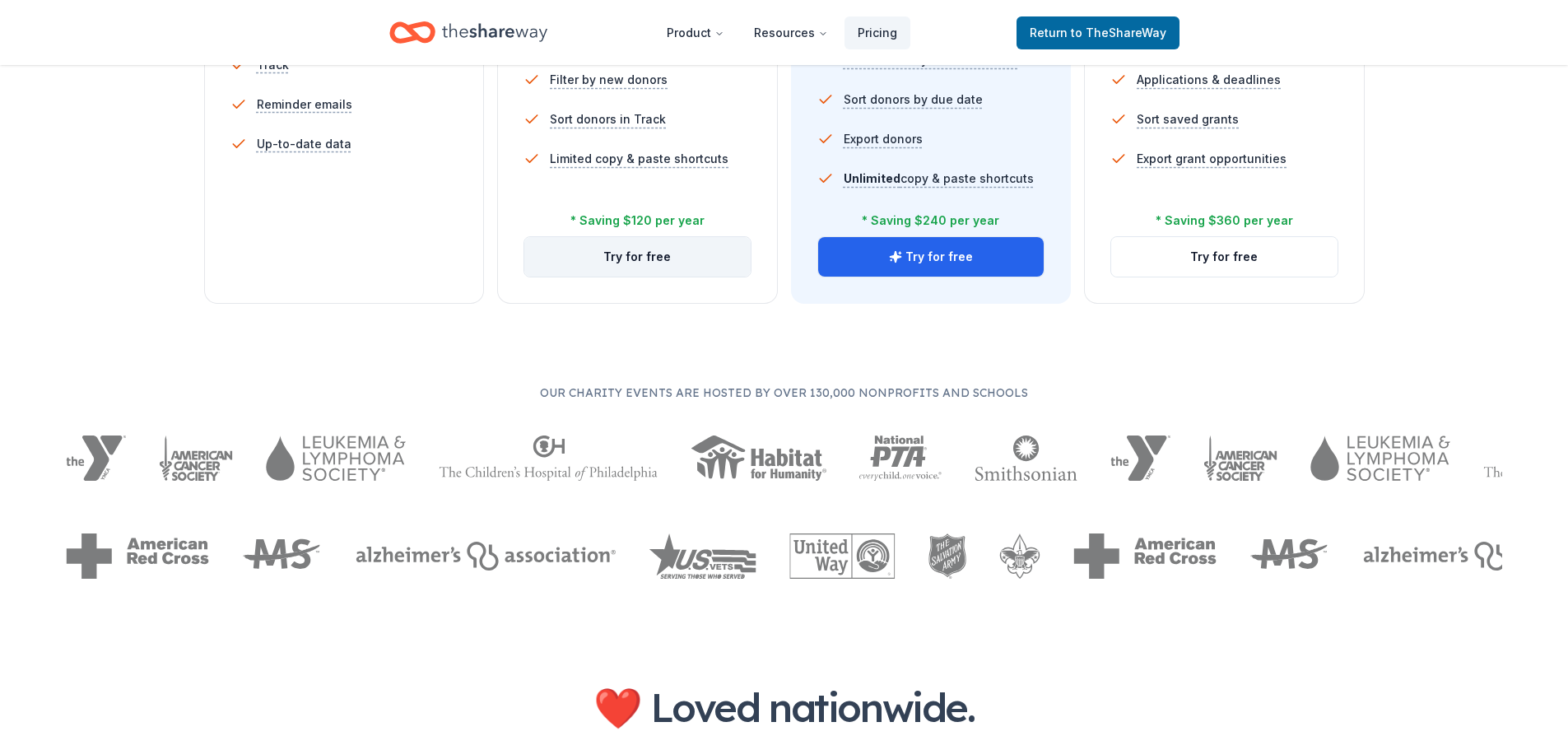
click at [629, 260] on button "Try for free" at bounding box center [637, 257] width 226 height 39
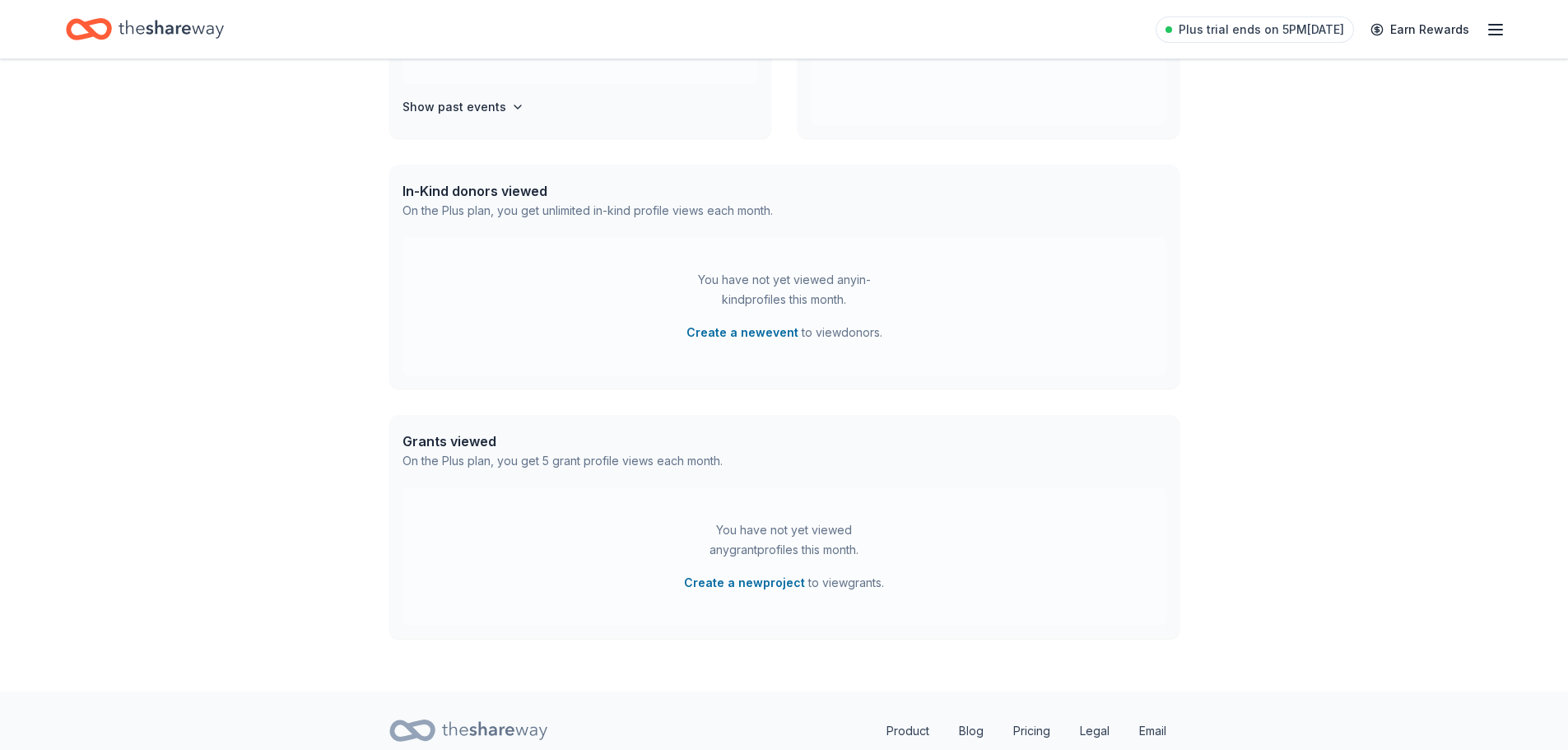
scroll to position [389, 0]
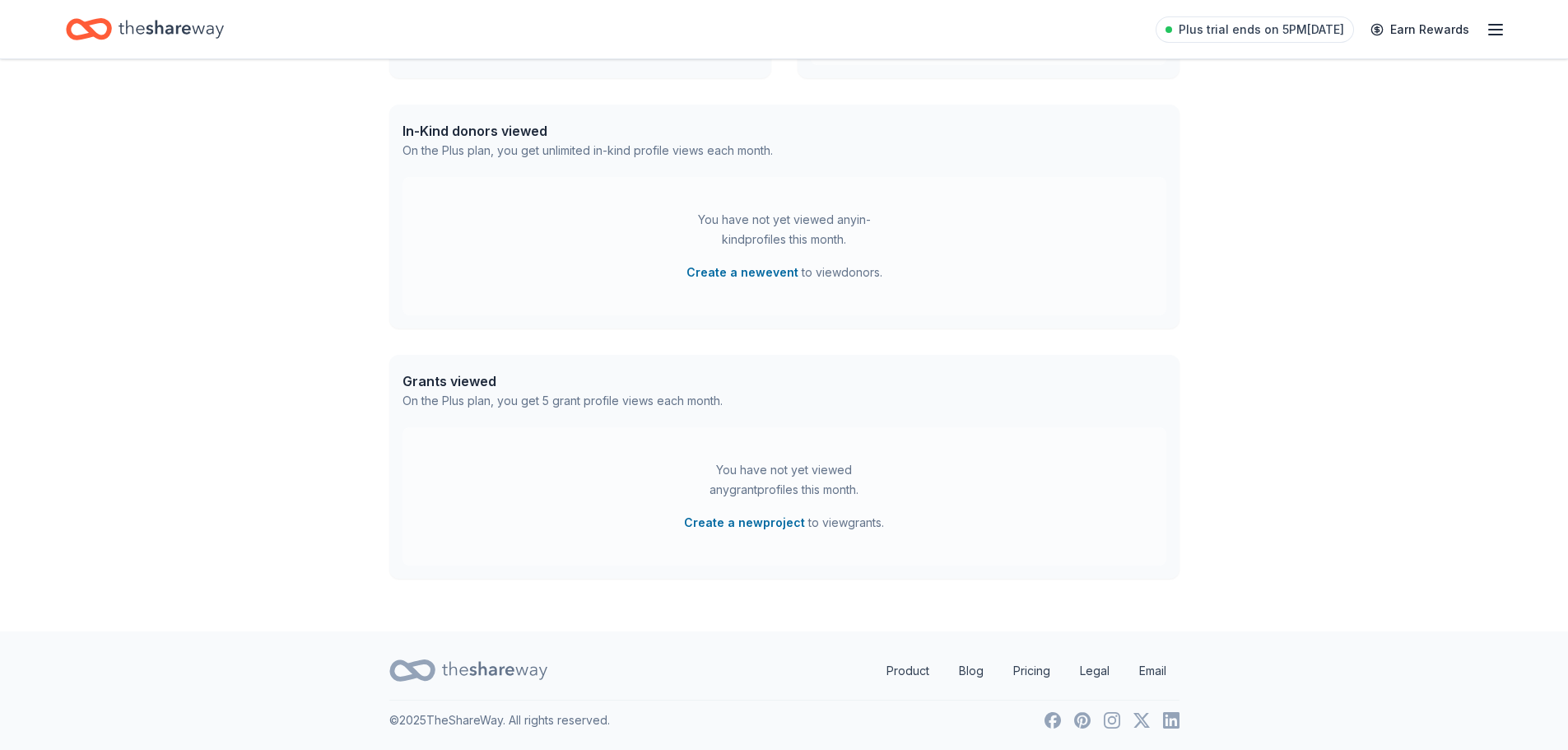
click at [170, 27] on icon "Home" at bounding box center [171, 29] width 106 height 34
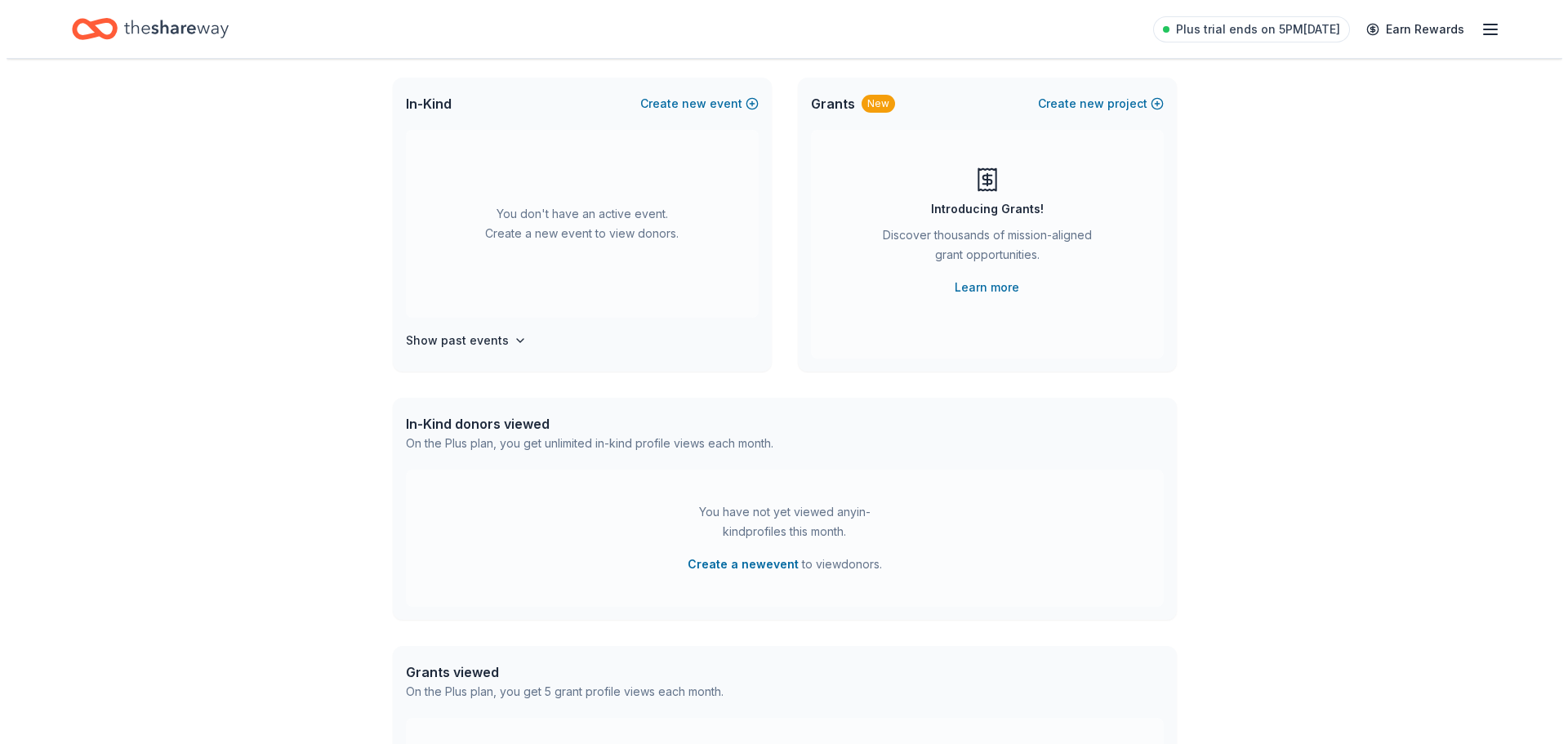
scroll to position [0, 0]
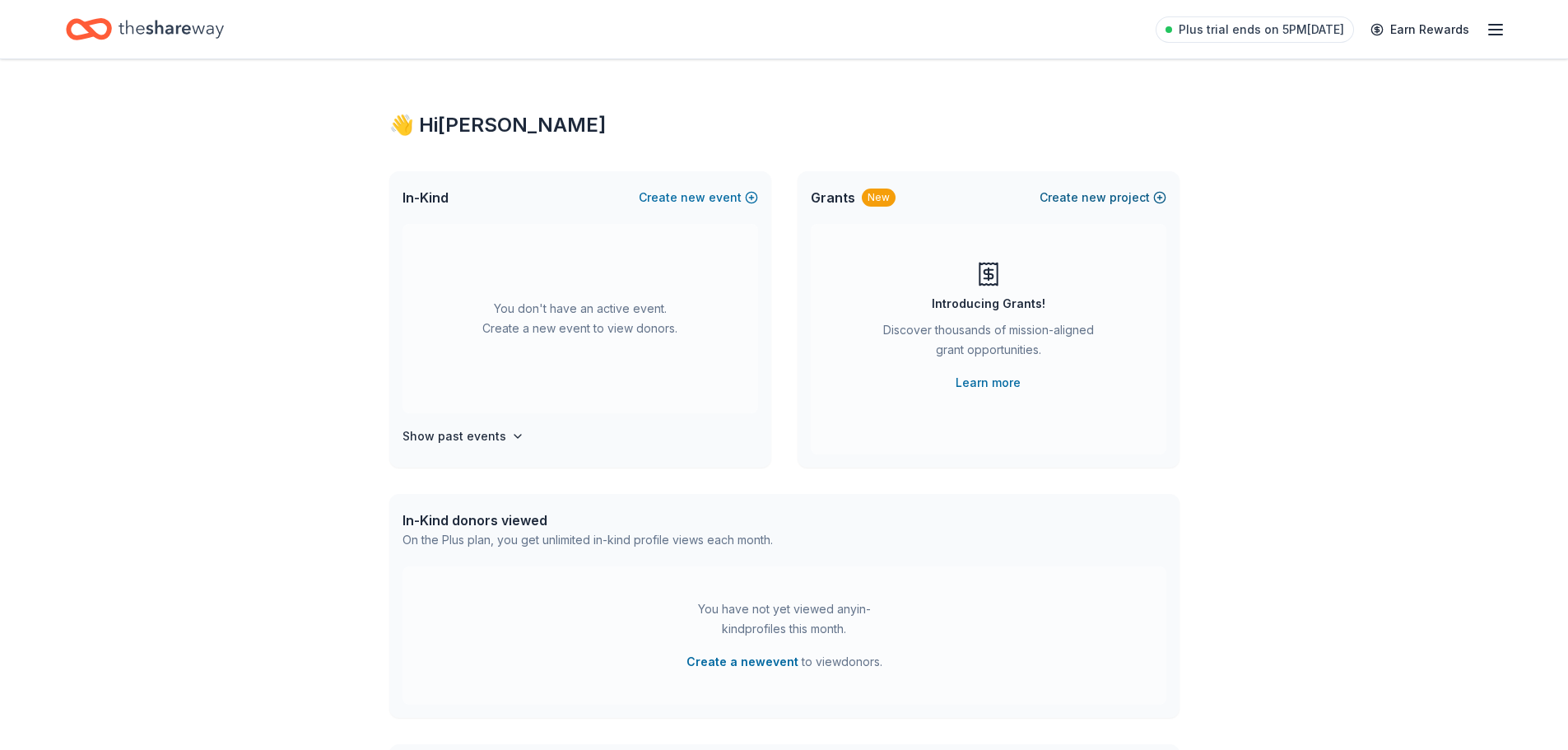
click at [1099, 198] on span "new" at bounding box center [1094, 197] width 25 height 20
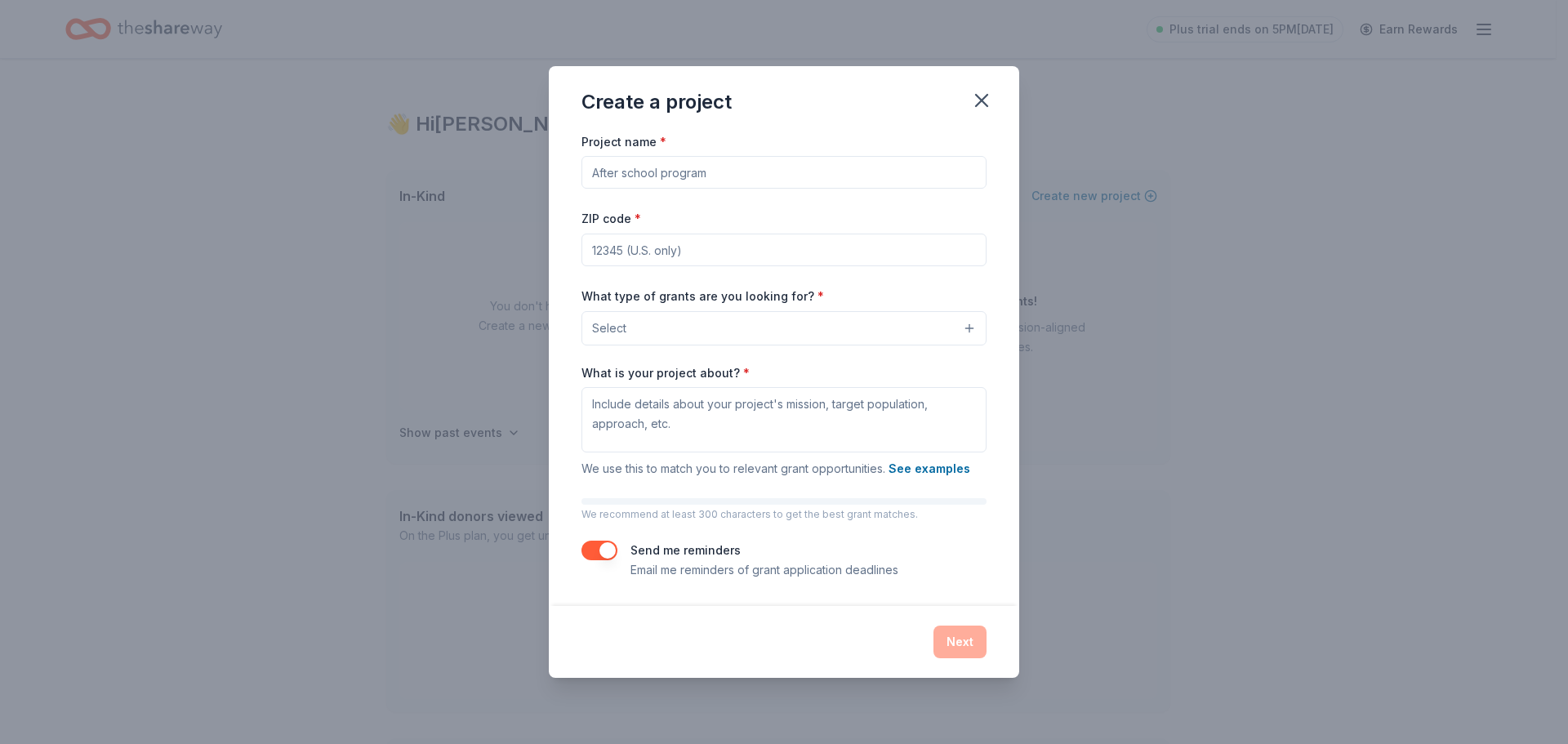
click at [715, 170] on input "Project name *" at bounding box center [784, 172] width 405 height 33
type input "[DATE] Gift Cards"
click at [711, 252] on input "ZIP code *" at bounding box center [784, 250] width 405 height 33
type input "32804"
click at [674, 328] on button "Select" at bounding box center [784, 328] width 405 height 35
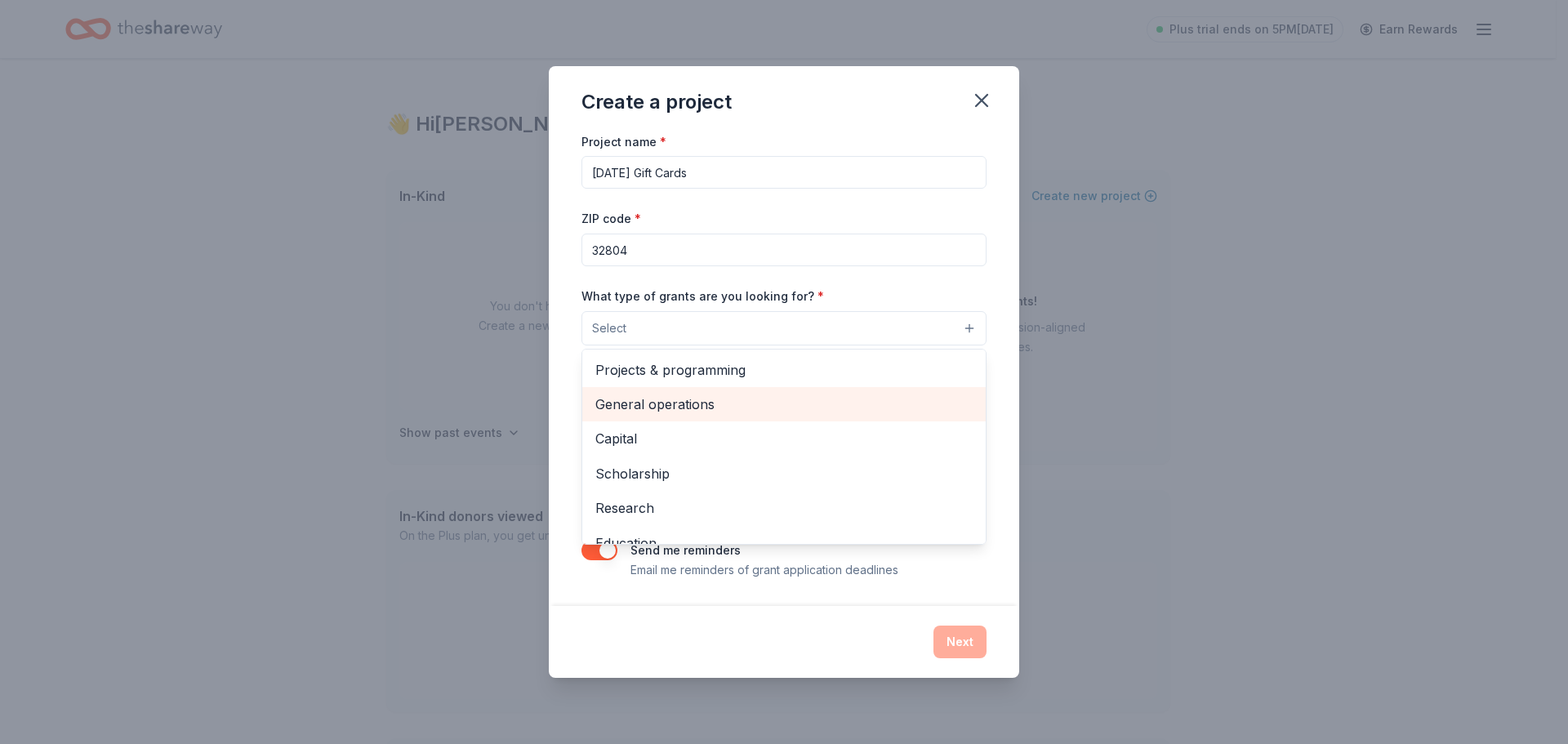
click at [754, 405] on span "General operations" at bounding box center [784, 404] width 377 height 21
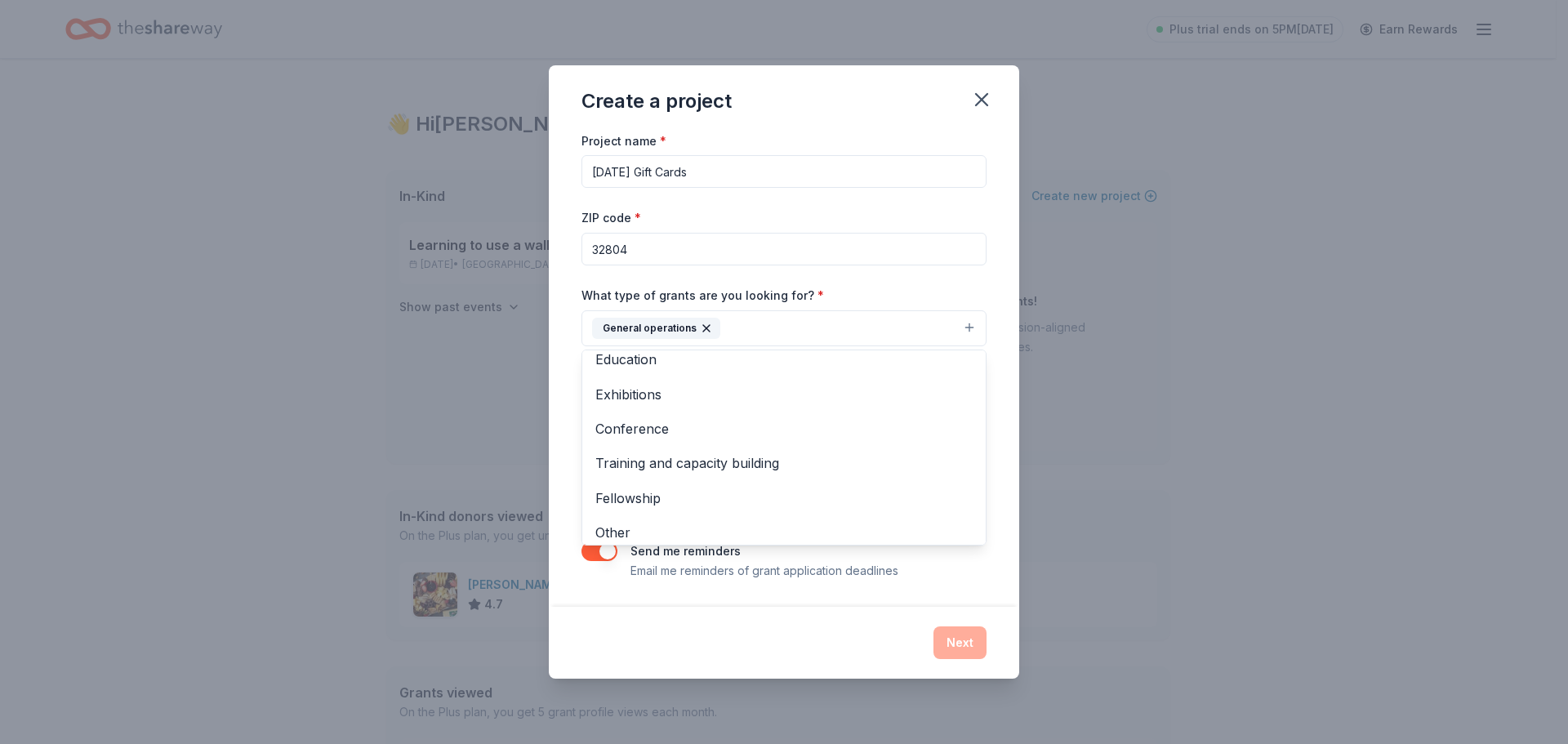
scroll to position [158, 0]
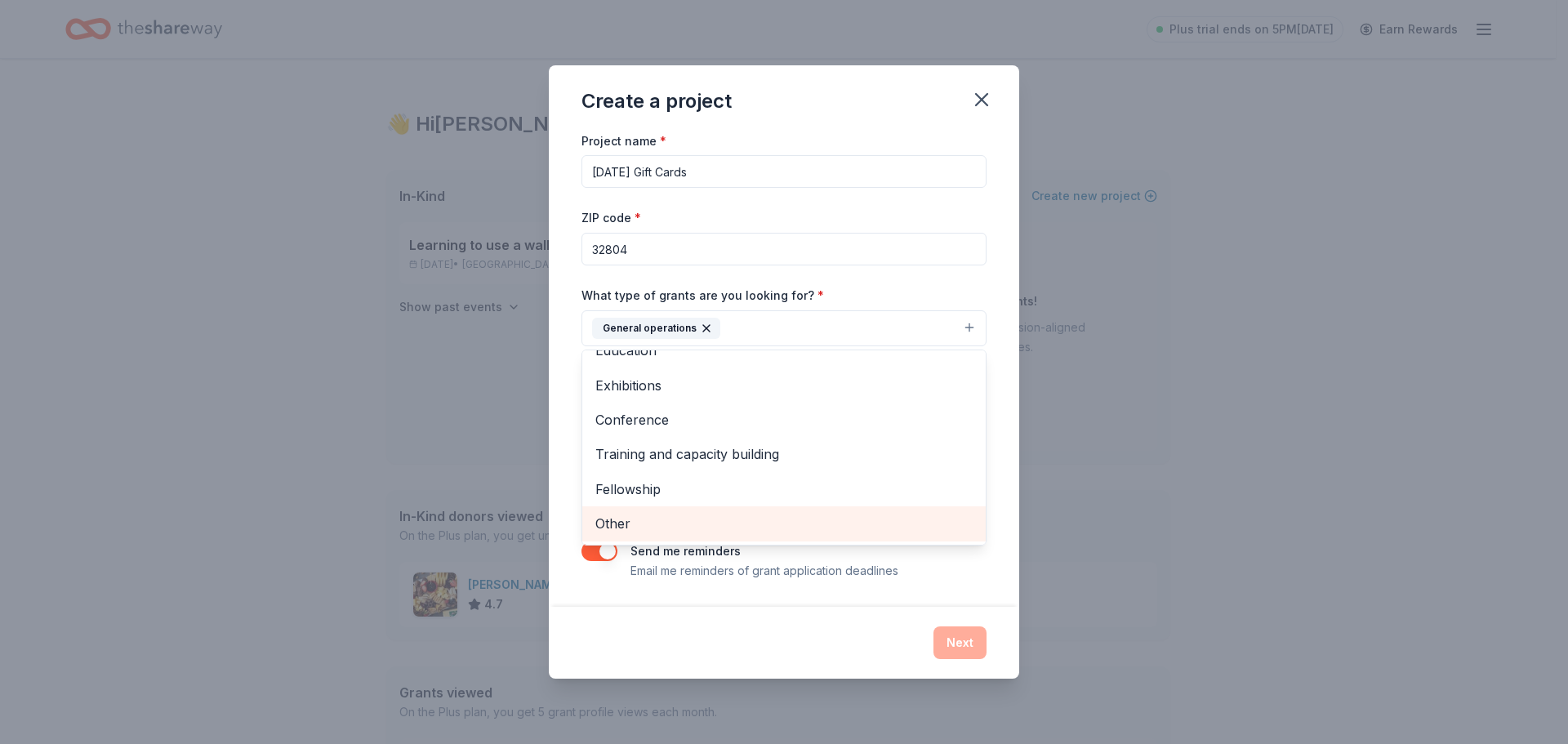
click at [611, 519] on span "Other" at bounding box center [784, 523] width 377 height 21
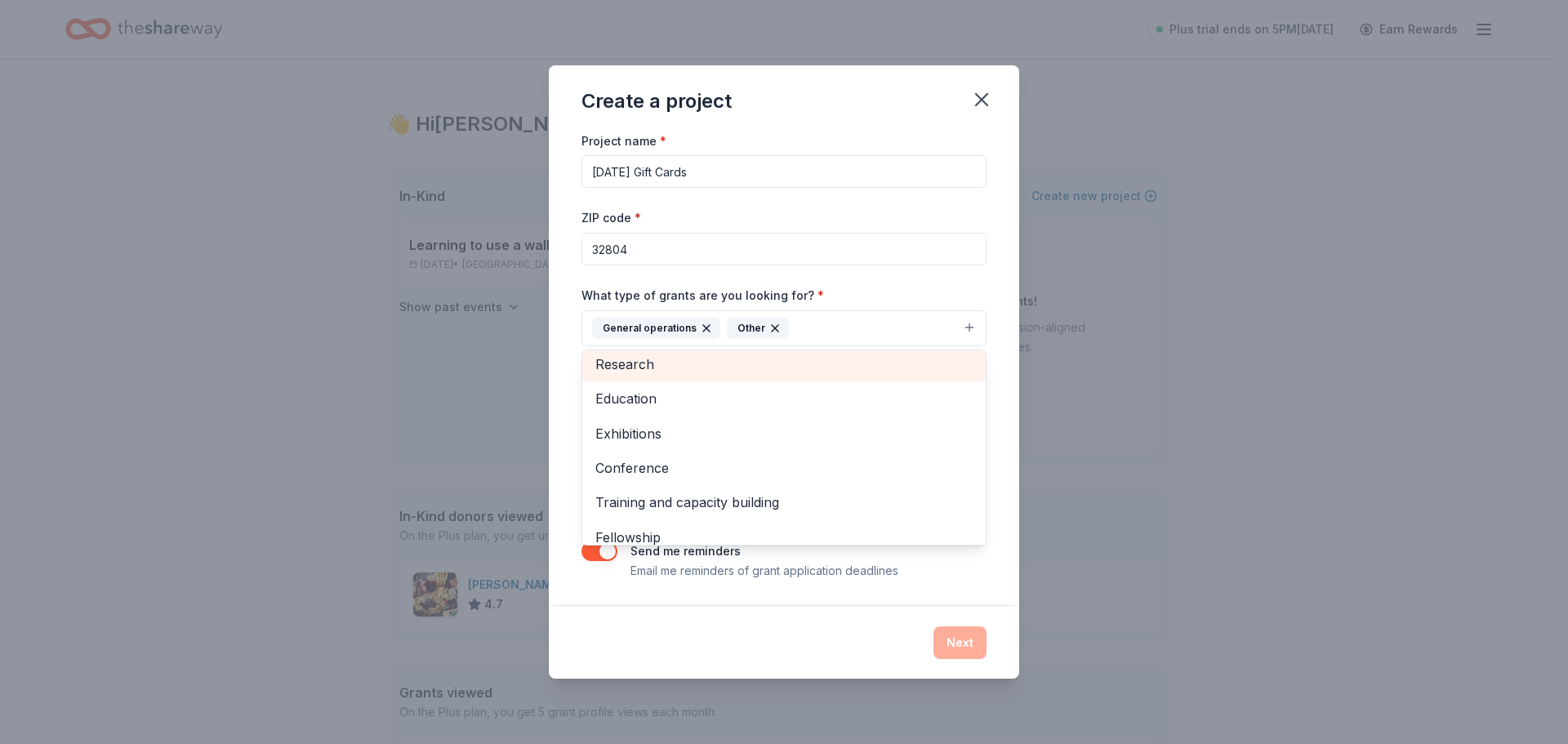
scroll to position [124, 0]
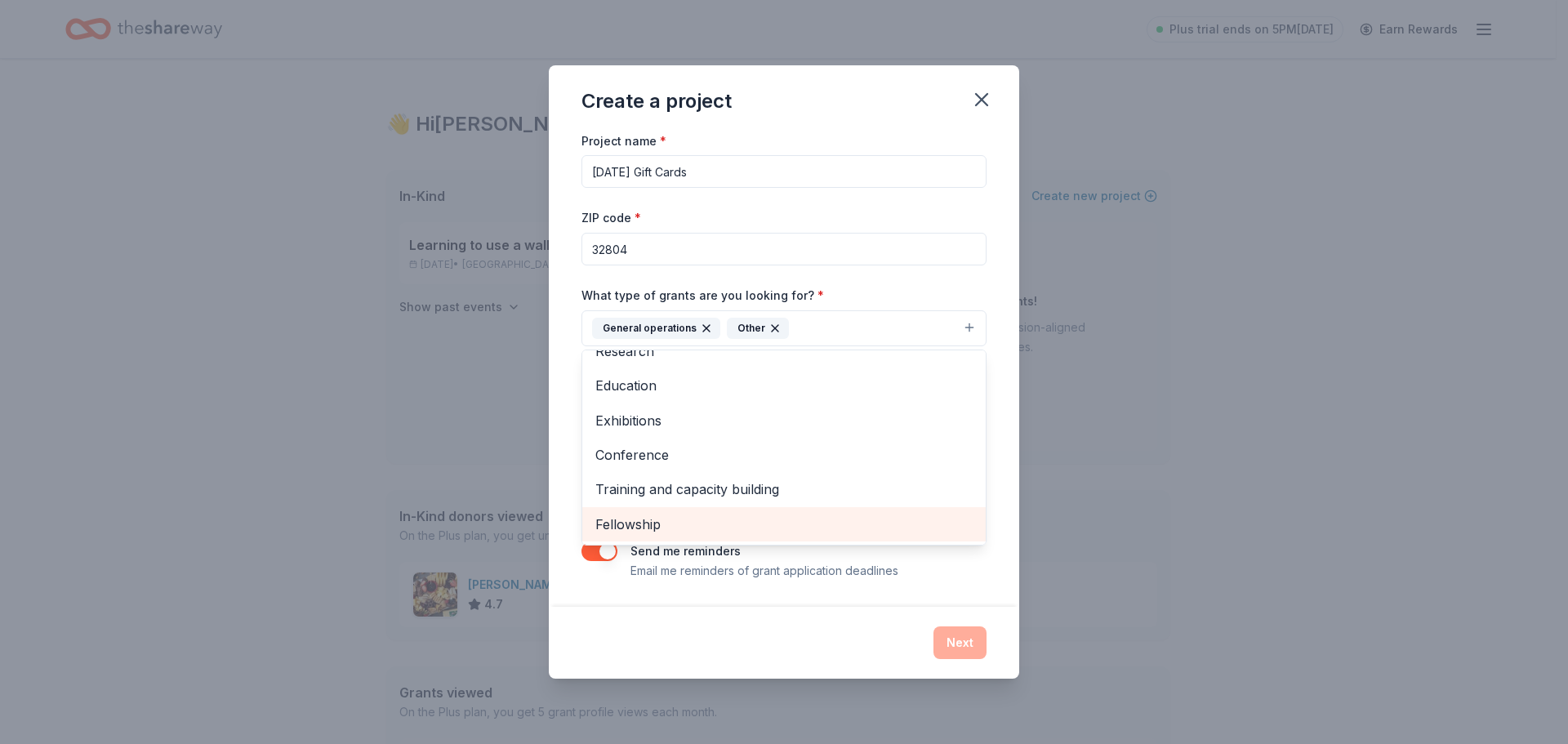
click at [687, 523] on span "Fellowship" at bounding box center [784, 524] width 377 height 21
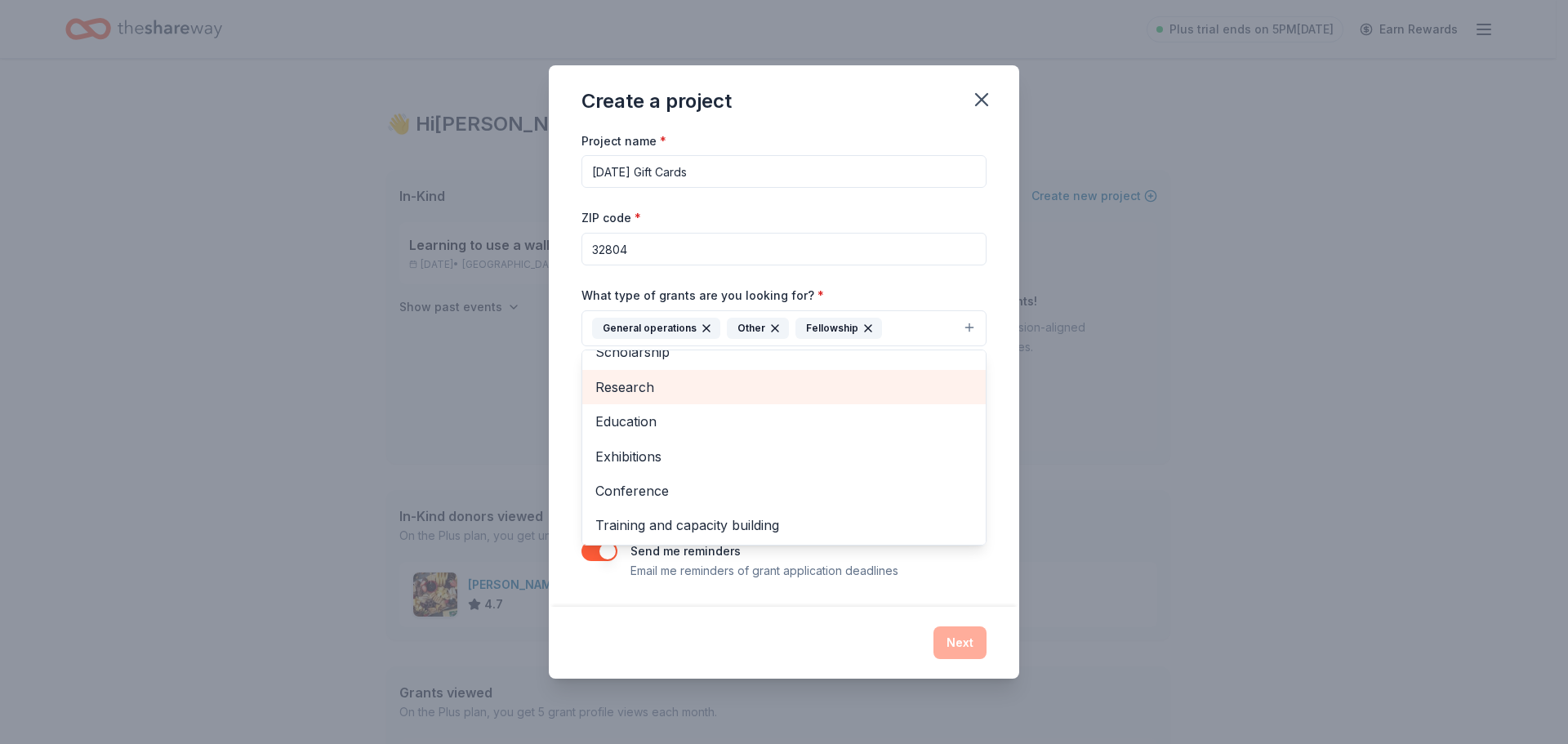
scroll to position [89, 0]
click at [996, 591] on div "Project name * Thanksgiving Gift Cards ZIP code * 32804 What type of grants are…" at bounding box center [784, 368] width 470 height 477
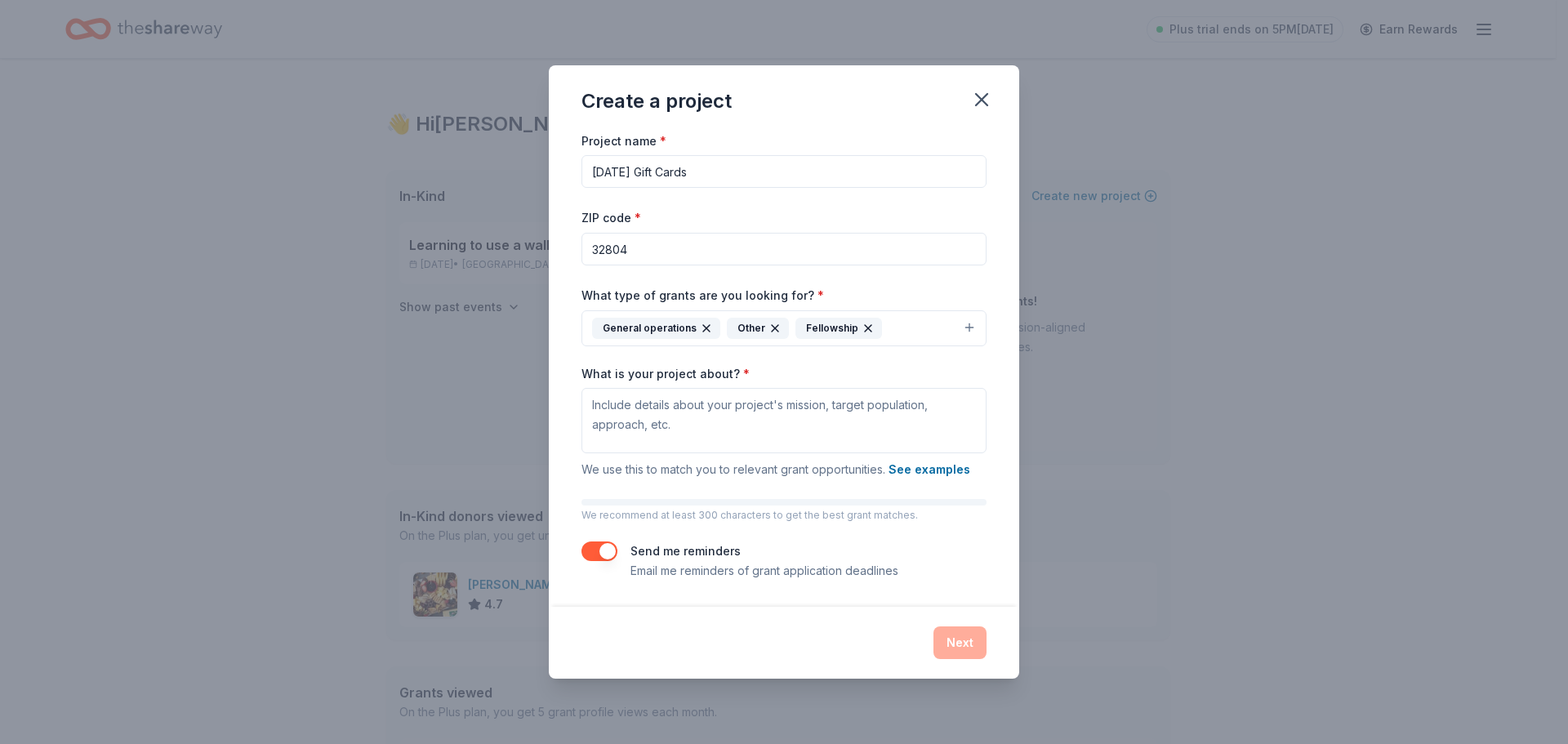
click at [762, 375] on div "What is your project about? * We use this to match you to relevant grant opport…" at bounding box center [784, 422] width 405 height 114
click at [701, 415] on textarea "What is your project about? *" at bounding box center [784, 420] width 405 height 65
click at [969, 504] on div at bounding box center [784, 503] width 405 height 7
click at [939, 470] on button "See examples" at bounding box center [929, 469] width 82 height 19
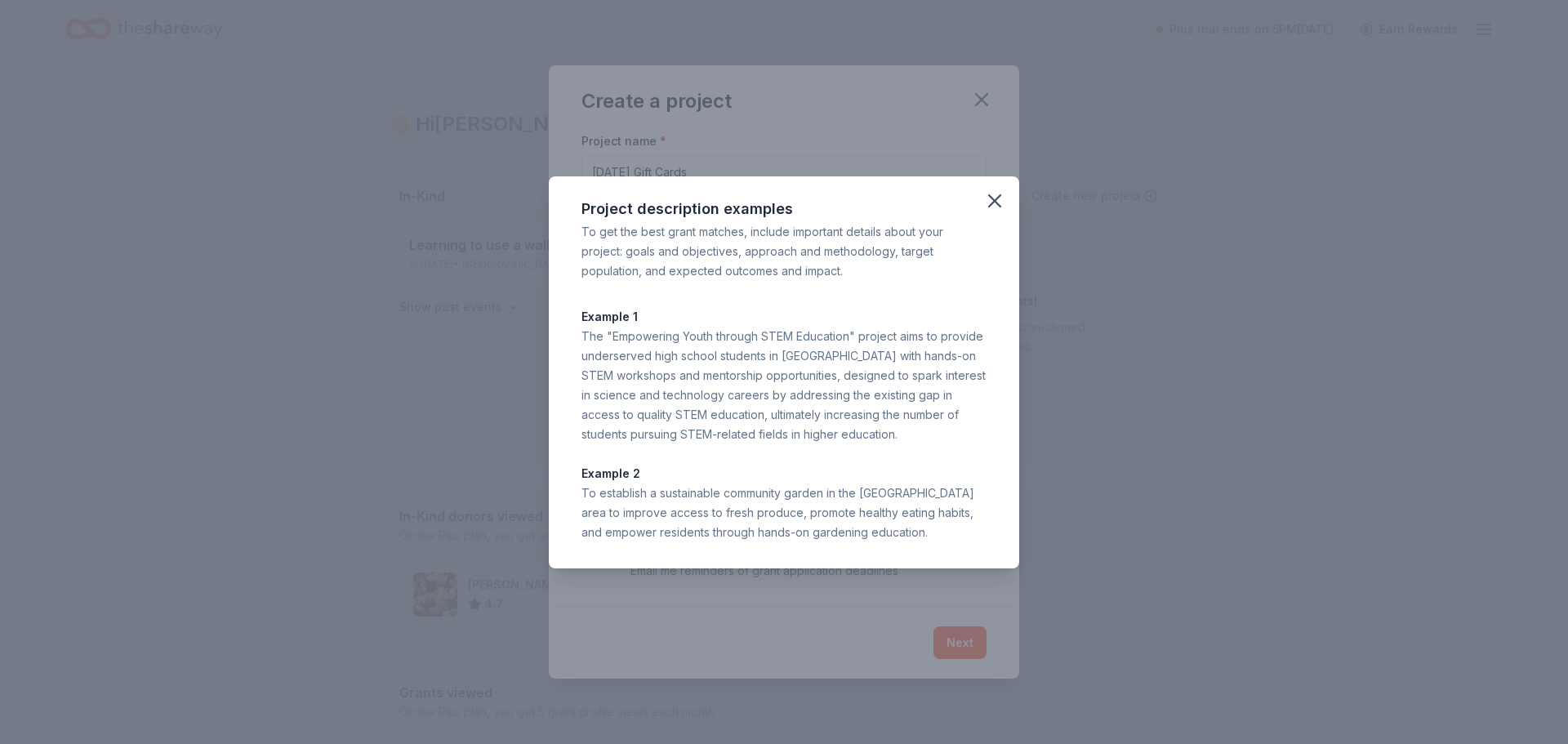
click at [1078, 310] on div "Project description examples To get the best grant matches, include important d…" at bounding box center [784, 372] width 1568 height 744
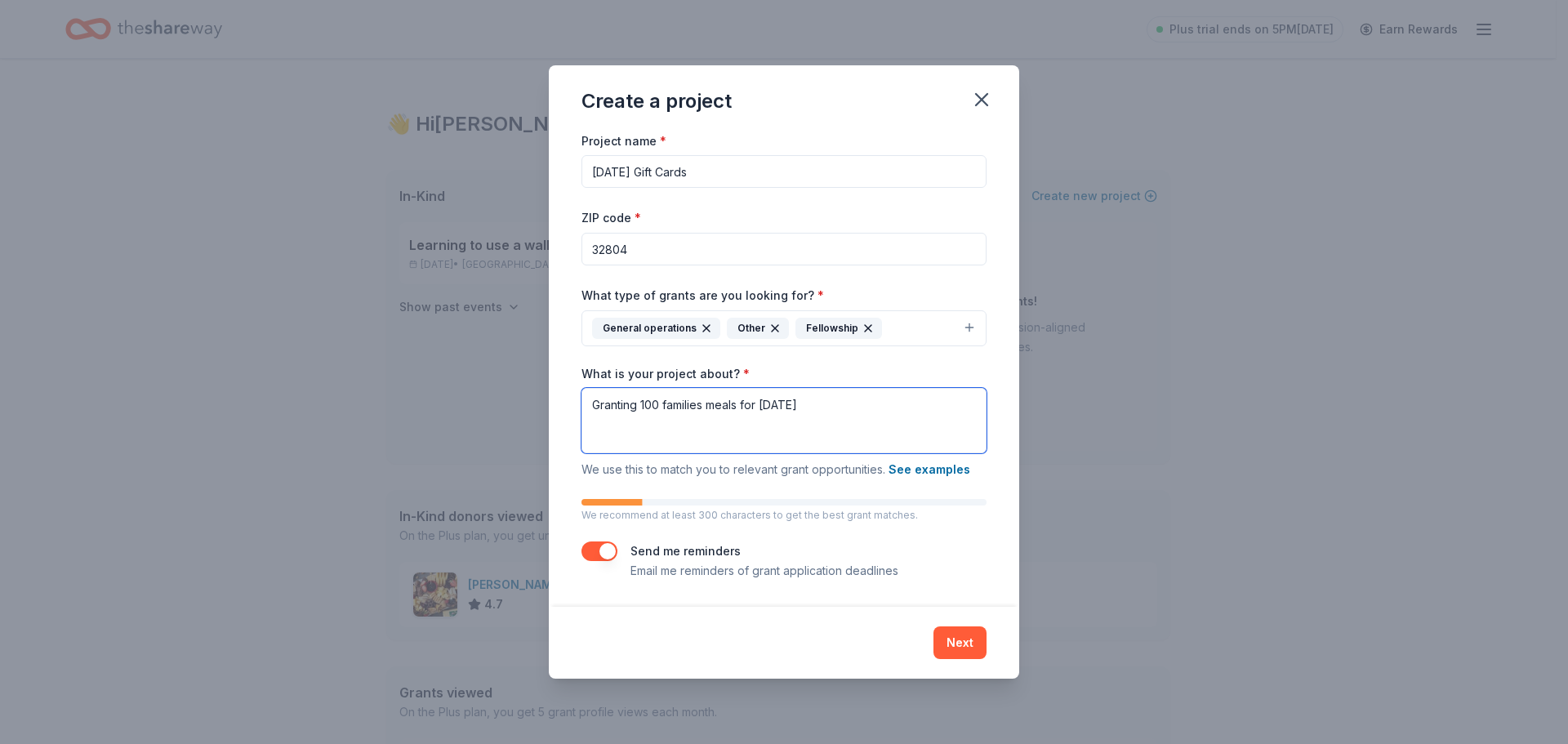
drag, startPoint x: 845, startPoint y: 403, endPoint x: 587, endPoint y: 412, distance: 258.2
click at [587, 412] on textarea "Granting 100 families meals for thanksgiving" at bounding box center [784, 420] width 405 height 65
drag, startPoint x: 855, startPoint y: 409, endPoint x: 591, endPoint y: 426, distance: 264.5
click at [591, 426] on textarea "Granting 100 families meals for thanksgiving" at bounding box center [784, 420] width 405 height 65
paste textarea "Families a Thanksgiving to Remember” This holiday season, we’re coming together…"
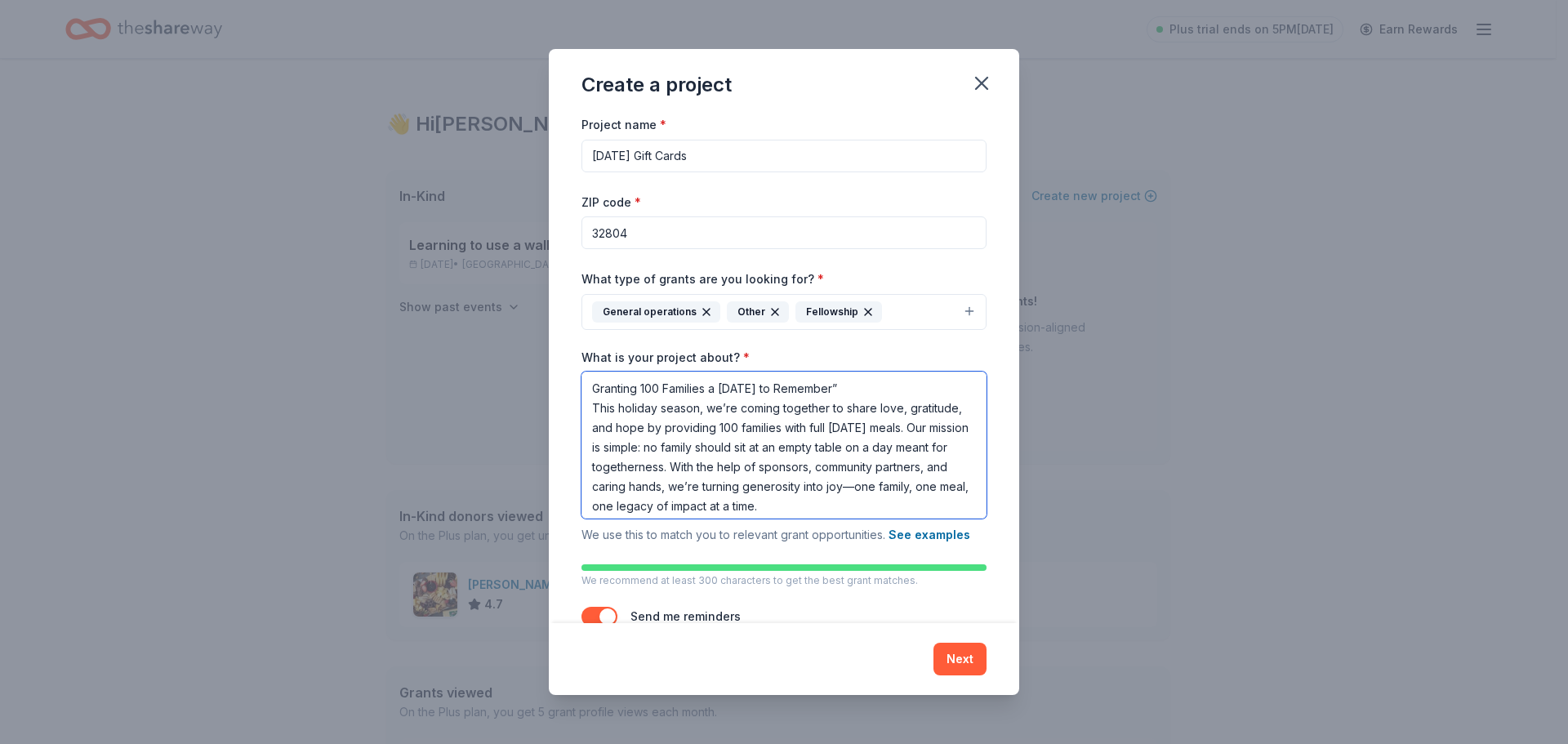
scroll to position [25, 0]
type textarea "Granting 100 Families a Thanksgiving to Remember” This holiday season, we’re co…"
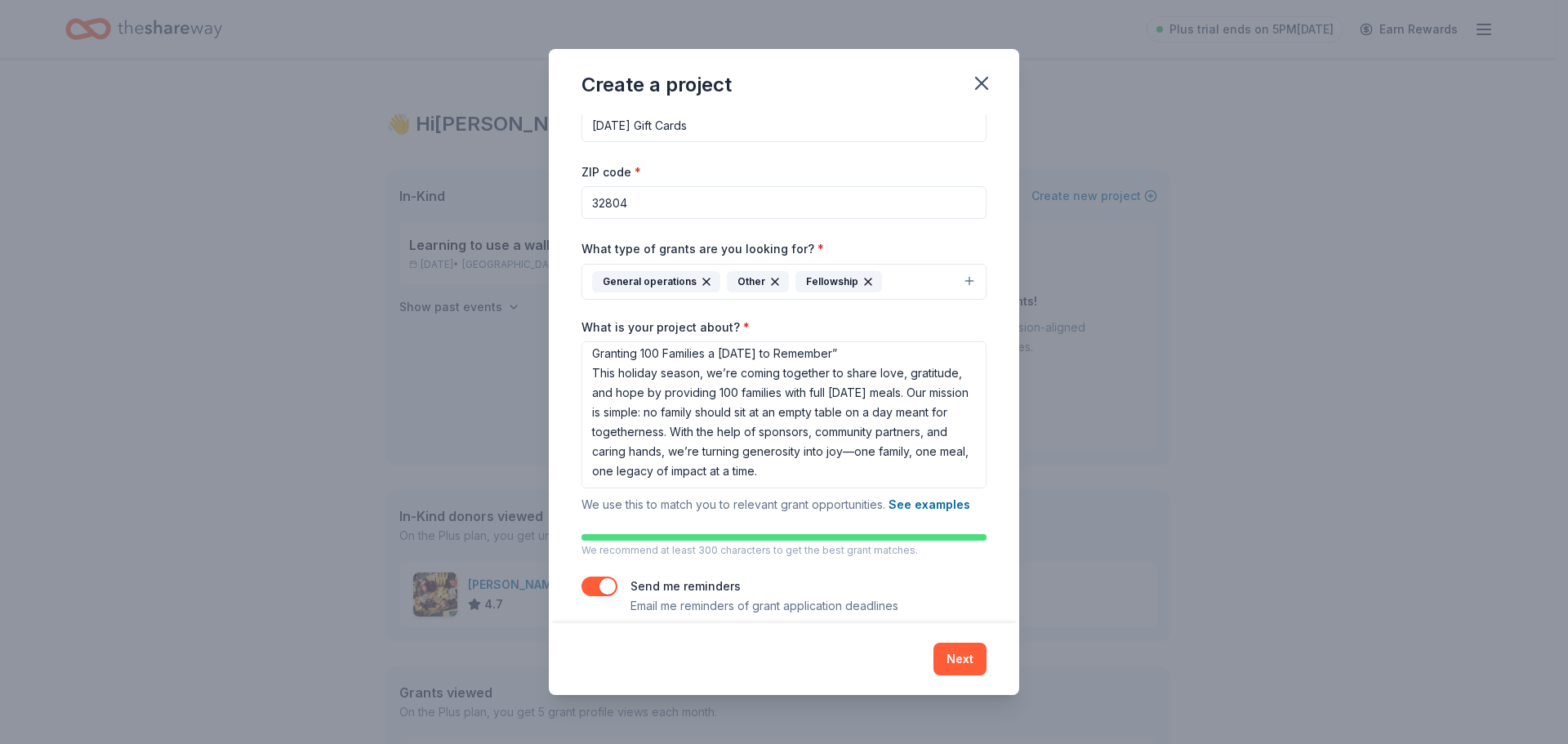
scroll to position [49, 0]
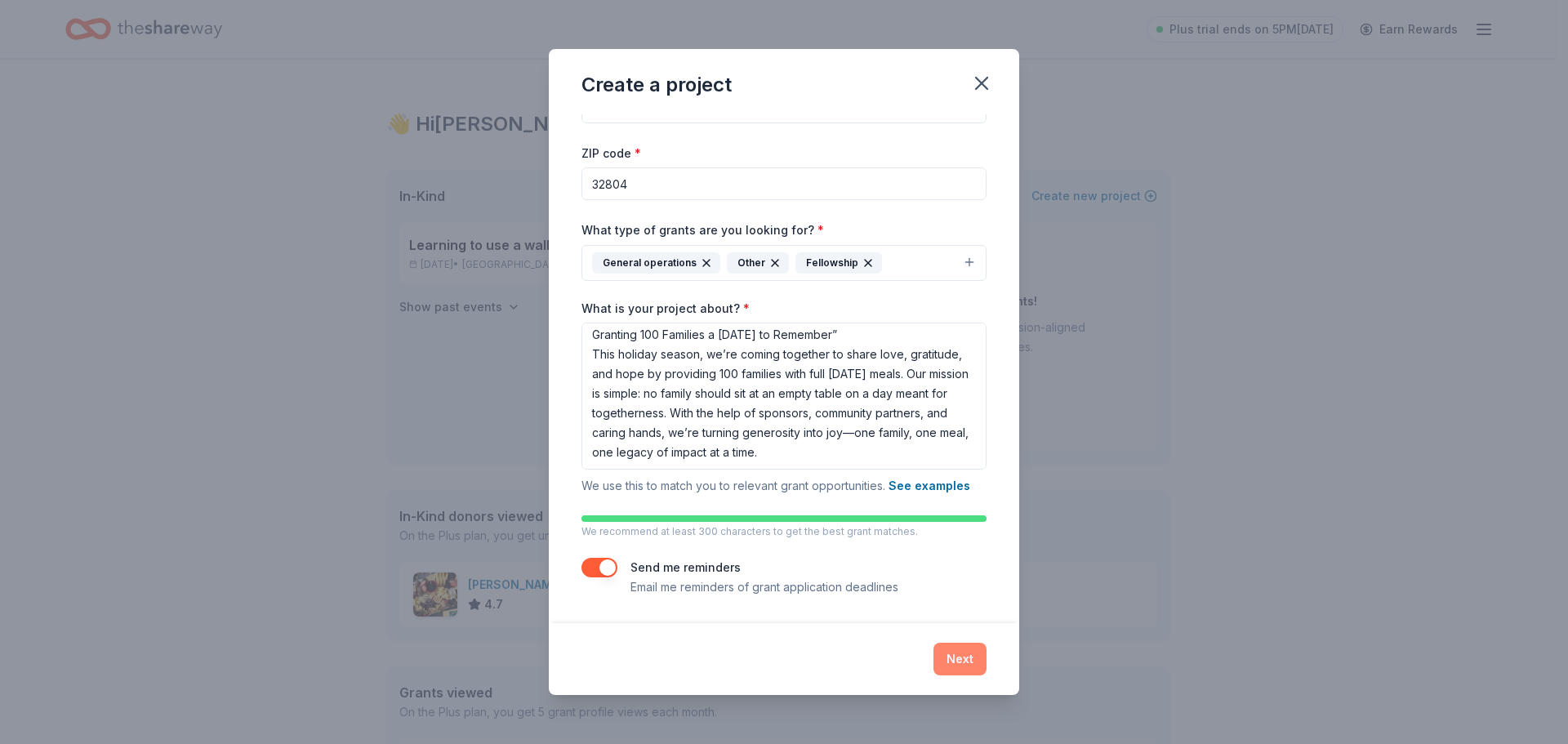
click at [961, 659] on button "Next" at bounding box center [960, 659] width 53 height 33
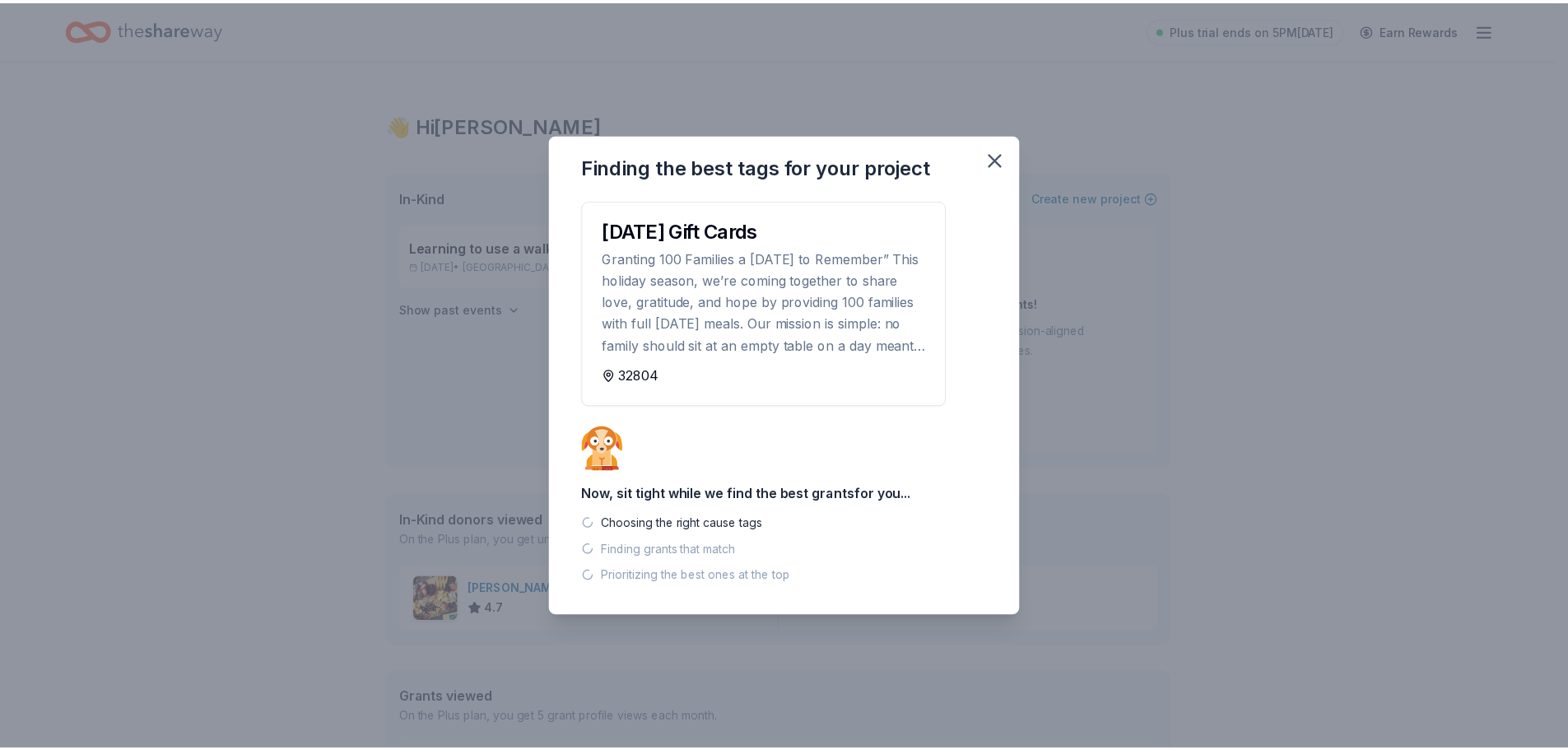
scroll to position [0, 0]
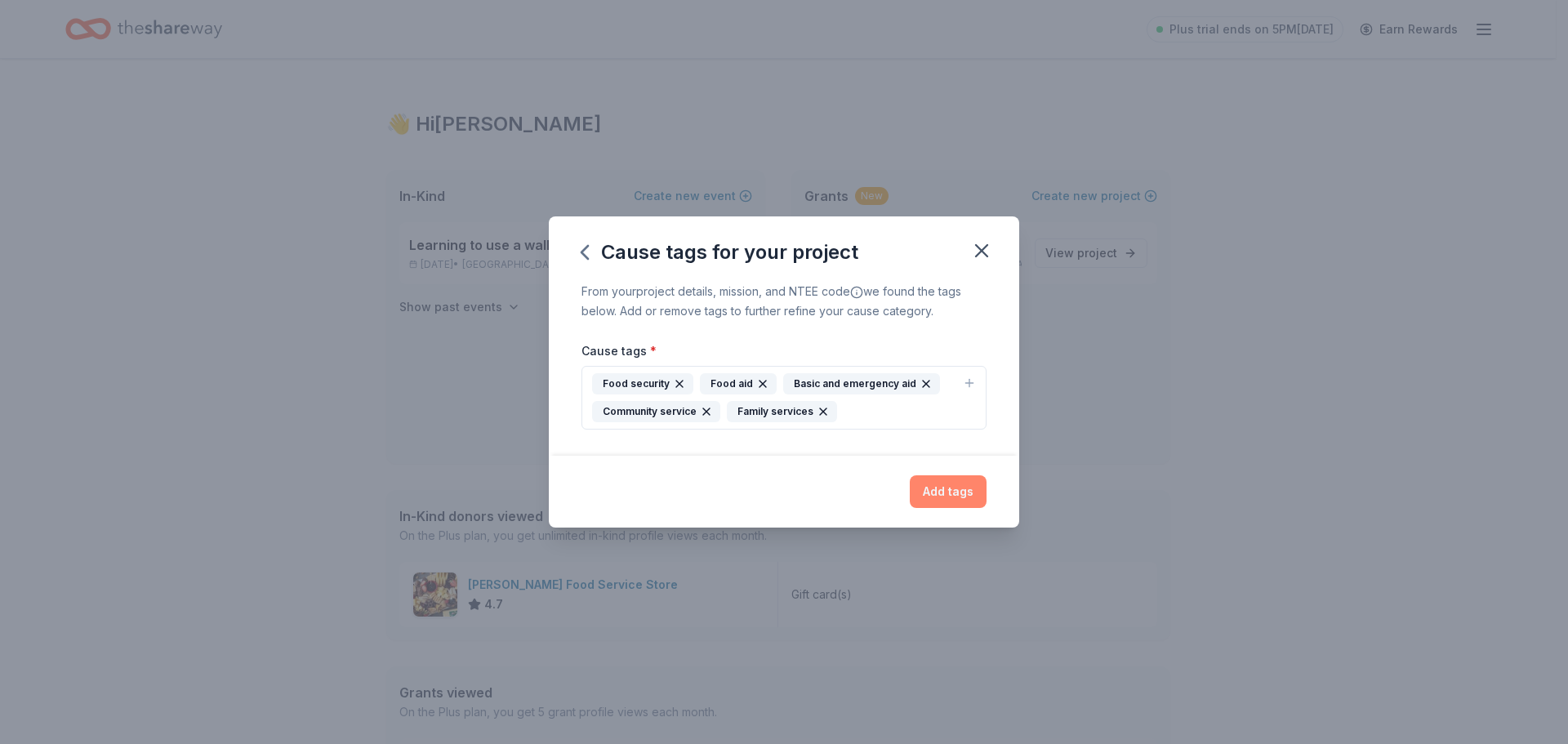
click at [948, 500] on button "Add tags" at bounding box center [948, 492] width 77 height 33
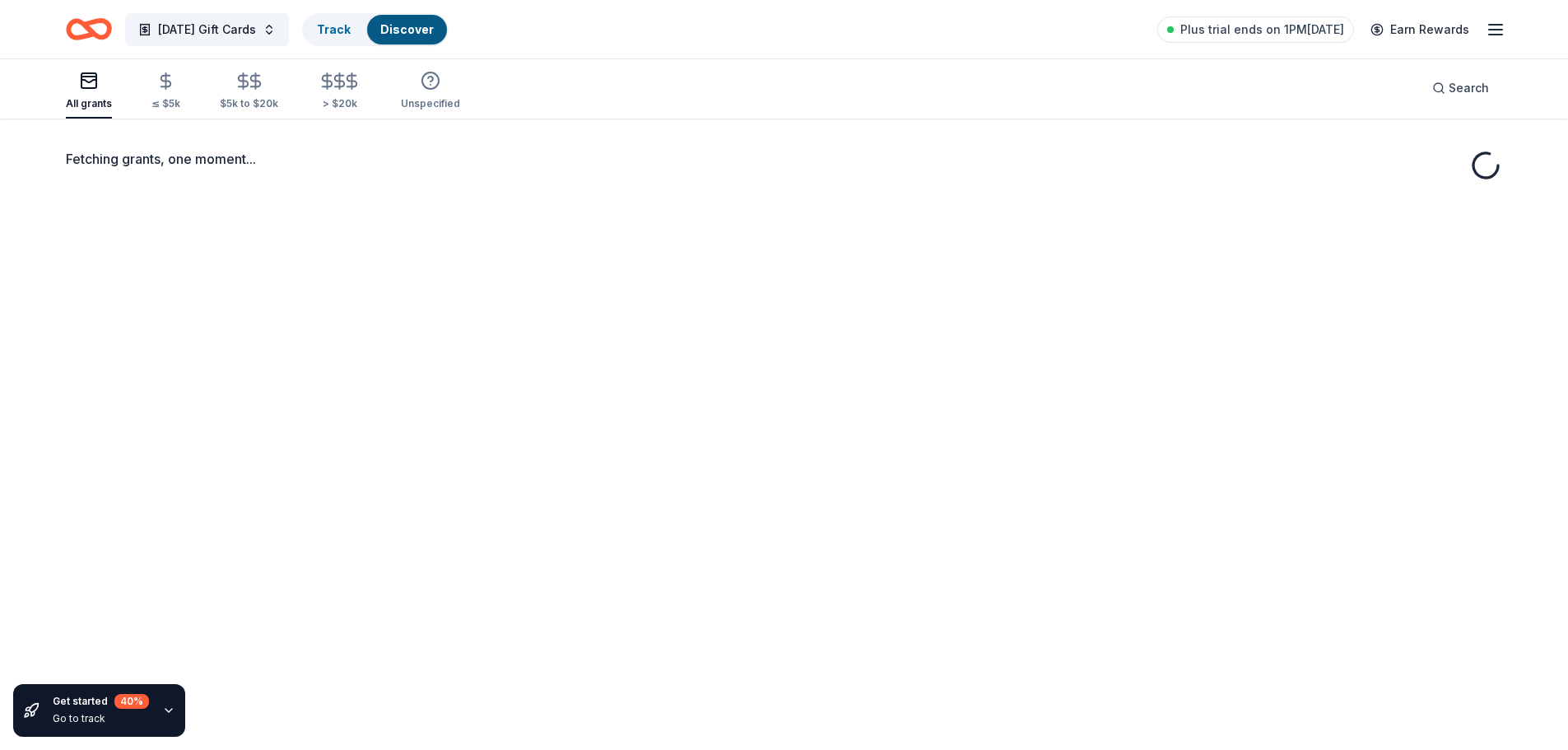
scroll to position [83, 0]
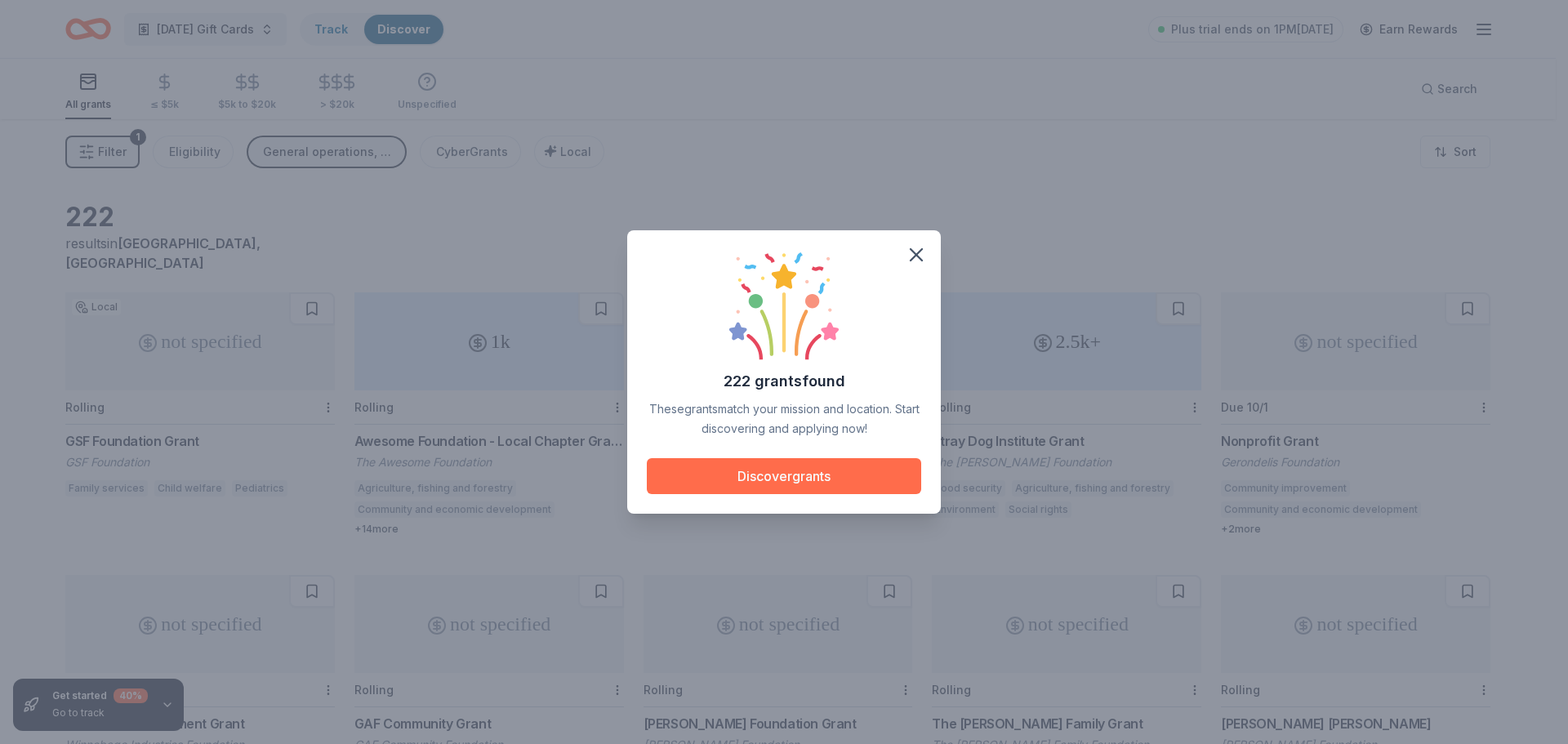
click at [804, 476] on button "Discover grants" at bounding box center [784, 476] width 274 height 36
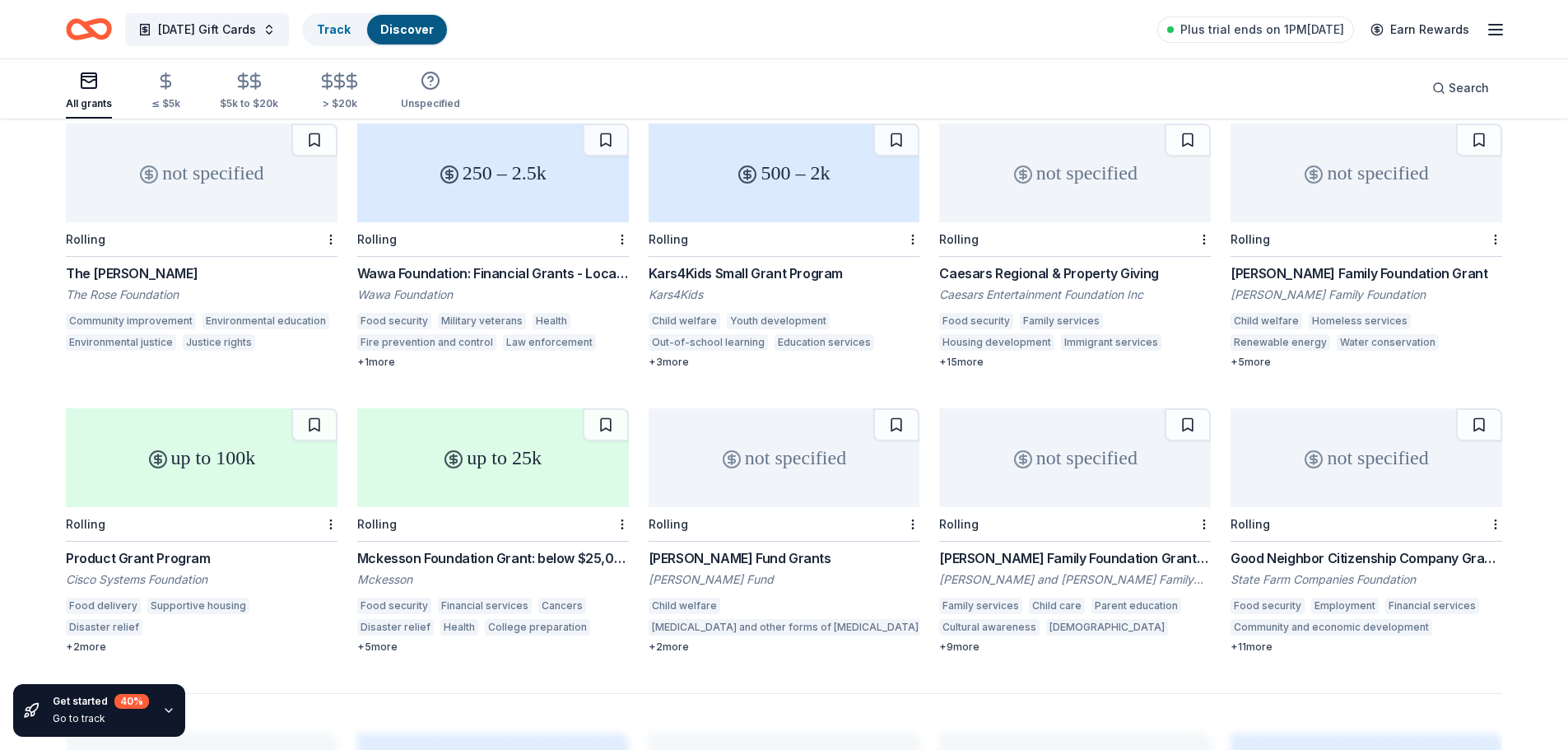
scroll to position [764, 0]
